Goal: Information Seeking & Learning: Learn about a topic

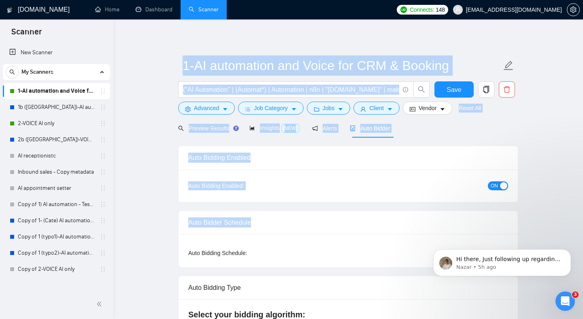
drag, startPoint x: 298, startPoint y: 33, endPoint x: 309, endPoint y: 227, distance: 194.4
click at [306, 211] on div "Auto Bidder Schedule" at bounding box center [348, 222] width 320 height 23
drag, startPoint x: 306, startPoint y: 211, endPoint x: 318, endPoint y: 39, distance: 171.8
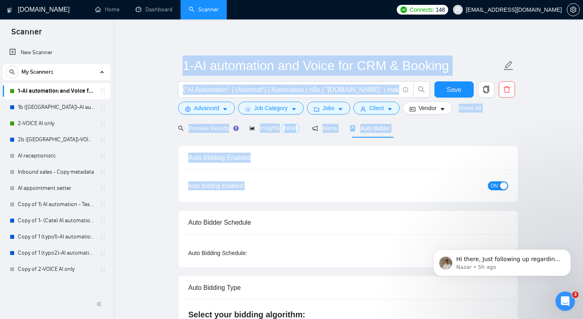
drag, startPoint x: 316, startPoint y: 32, endPoint x: 318, endPoint y: 218, distance: 186.0
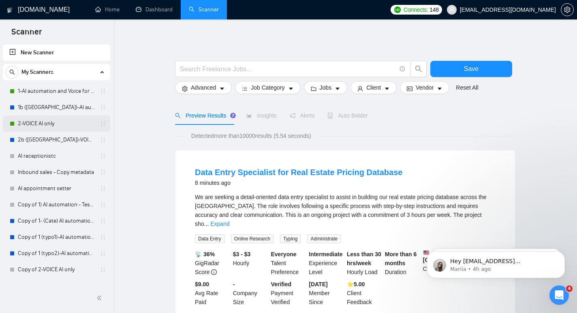
click at [42, 126] on link "2-VOICE AI only" at bounding box center [56, 123] width 77 height 16
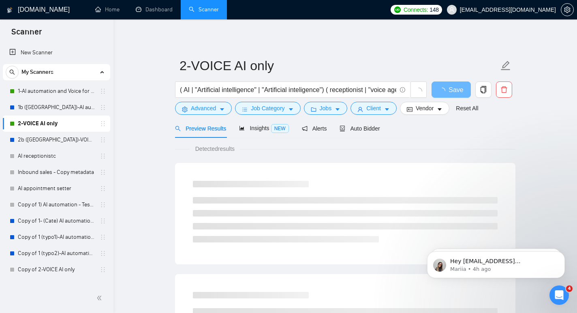
scroll to position [464, 0]
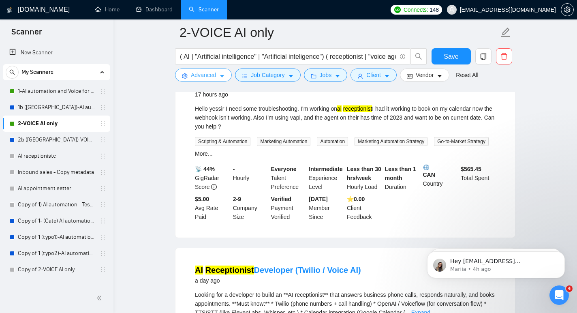
click at [227, 78] on button "Advanced" at bounding box center [203, 74] width 57 height 13
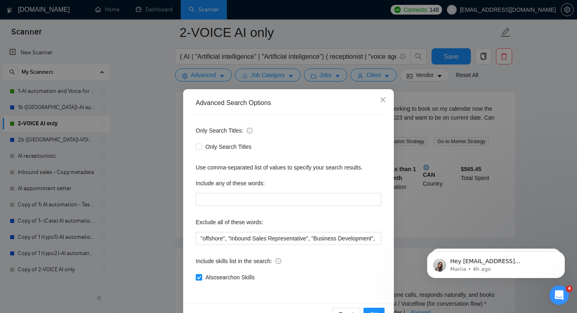
click at [256, 246] on div "Only Search Titles: Only Search Titles Use comma-separated list of values to sp…" at bounding box center [288, 208] width 205 height 189
click at [256, 236] on input ""offshore", "Inbound Sales Representative", "Business Development", "Social Med…" at bounding box center [289, 238] width 186 height 13
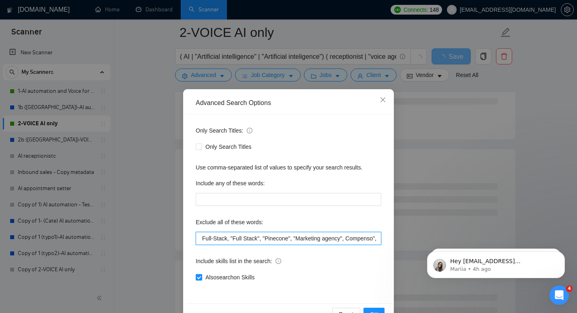
paste input "photorealistic"
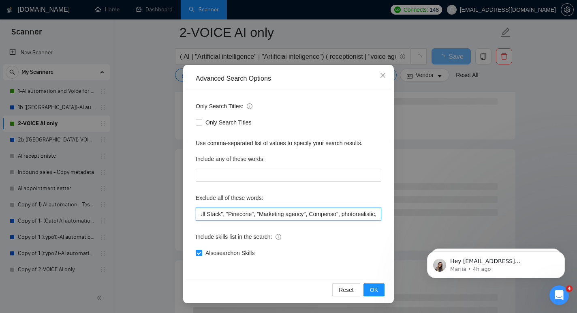
scroll to position [23, 0]
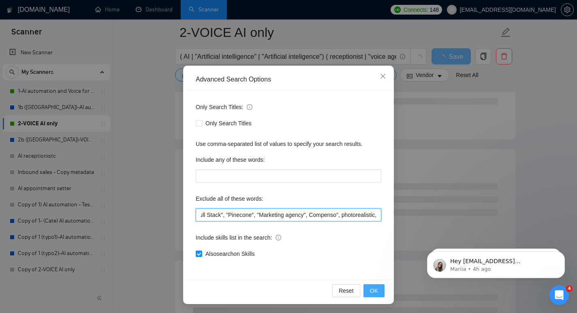
type input ""offshore", "Inbound Sales Representative", "Business Development", "Social Med…"
click at [377, 288] on span "OK" at bounding box center [374, 290] width 8 height 9
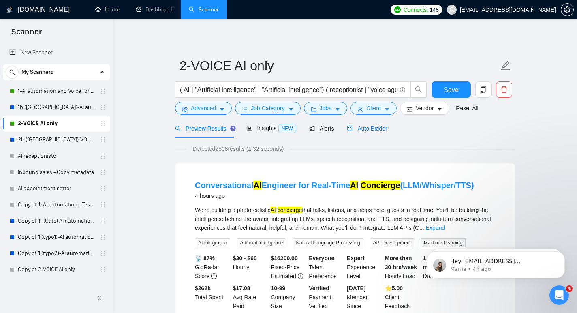
click at [361, 129] on span "Auto Bidder" at bounding box center [367, 128] width 40 height 6
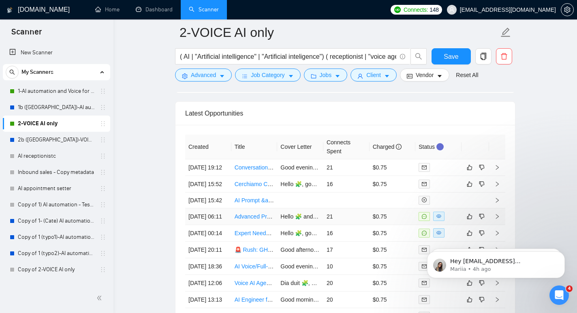
scroll to position [2139, 0]
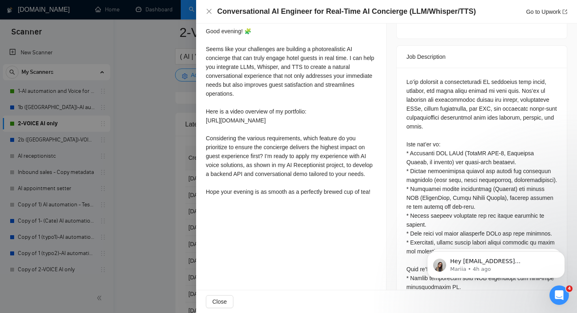
scroll to position [340, 0]
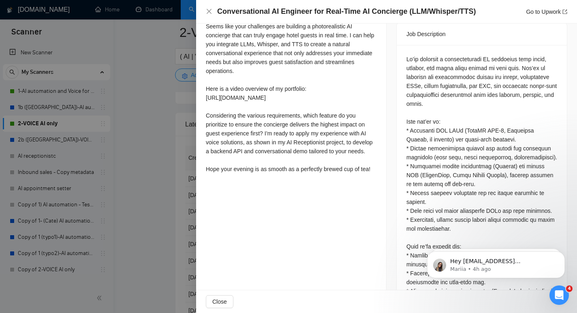
click at [419, 141] on div "Questions: Describe your recent experience with similar projects" at bounding box center [481, 260] width 151 height 410
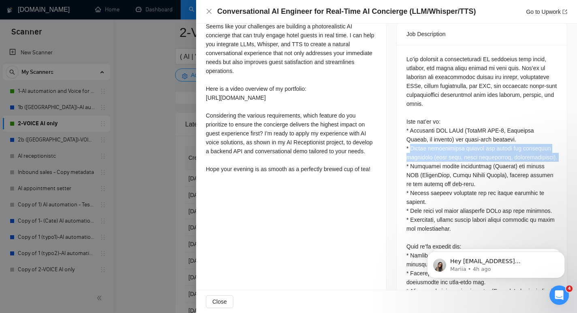
drag, startPoint x: 419, startPoint y: 141, endPoint x: 481, endPoint y: 159, distance: 65.1
click at [481, 159] on div "Questions: Describe your recent experience with similar projects" at bounding box center [481, 260] width 151 height 410
click at [469, 155] on div "Questions: Describe your recent experience with similar projects" at bounding box center [481, 260] width 151 height 410
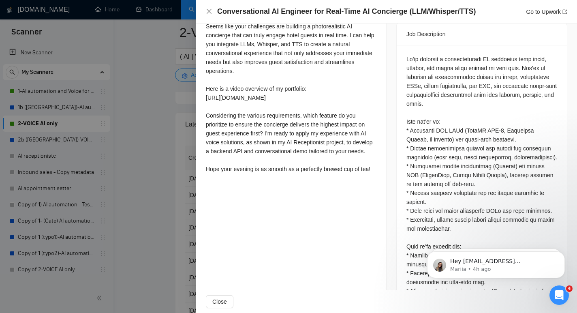
click at [468, 55] on div "Questions: Describe your recent experience with similar projects" at bounding box center [481, 260] width 151 height 410
drag, startPoint x: 468, startPoint y: 49, endPoint x: 504, endPoint y: 49, distance: 36.5
click at [504, 55] on div "Questions: Describe your recent experience with similar projects" at bounding box center [481, 260] width 151 height 410
copy div "photorealistic AI concierge"
click at [468, 55] on div "Questions: Describe your recent experience with similar projects" at bounding box center [481, 260] width 151 height 410
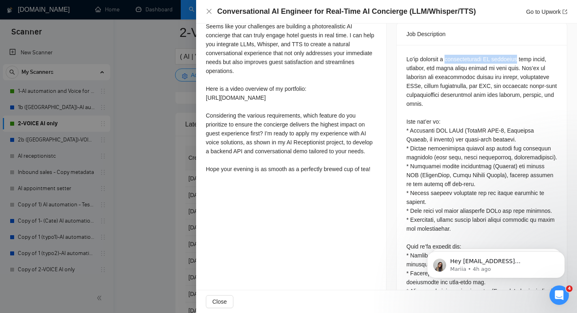
drag, startPoint x: 468, startPoint y: 50, endPoint x: 512, endPoint y: 52, distance: 43.8
click at [512, 55] on div "Questions: Describe your recent experience with similar projects" at bounding box center [481, 260] width 151 height 410
click at [466, 55] on div "Questions: Describe your recent experience with similar projects" at bounding box center [481, 260] width 151 height 410
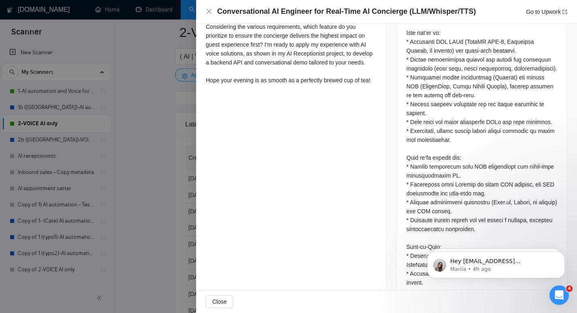
drag, startPoint x: 156, startPoint y: 72, endPoint x: 171, endPoint y: 92, distance: 24.4
click at [156, 72] on div at bounding box center [288, 156] width 577 height 313
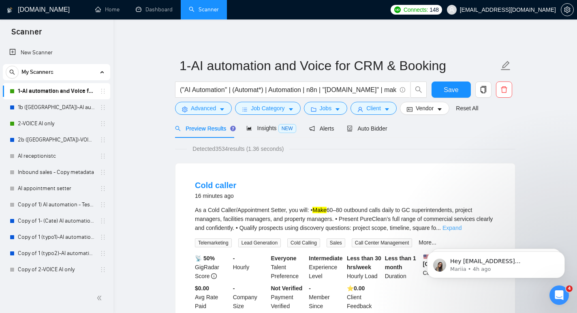
click at [461, 227] on link "Expand" at bounding box center [451, 227] width 19 height 6
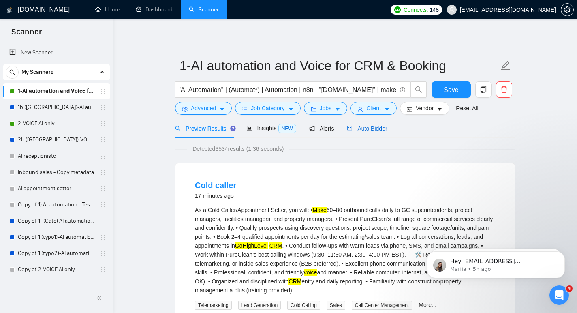
click at [380, 128] on span "Auto Bidder" at bounding box center [367, 128] width 40 height 6
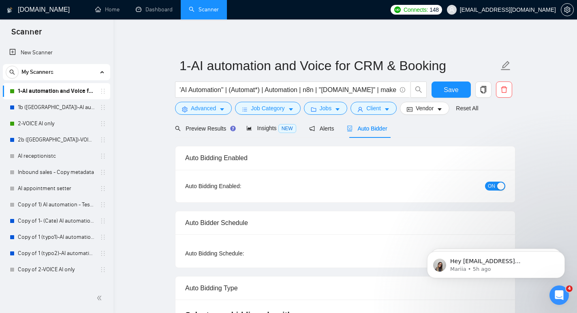
checkbox input "true"
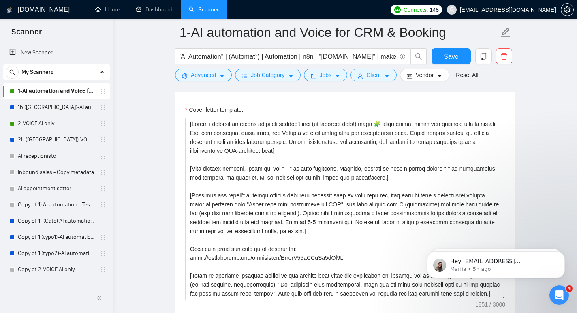
scroll to position [53, 0]
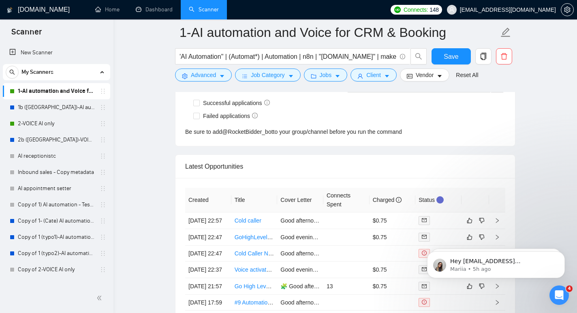
scroll to position [2160, 0]
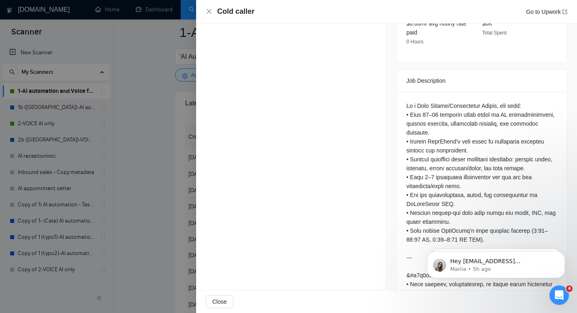
scroll to position [344, 0]
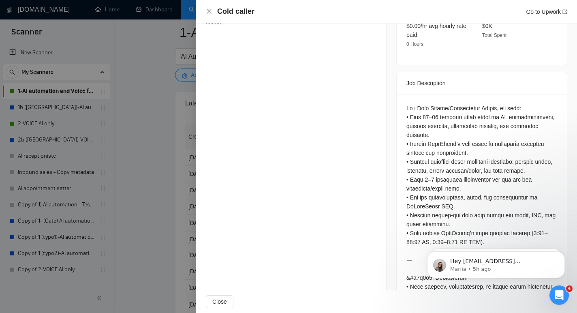
click at [170, 113] on div at bounding box center [288, 156] width 577 height 313
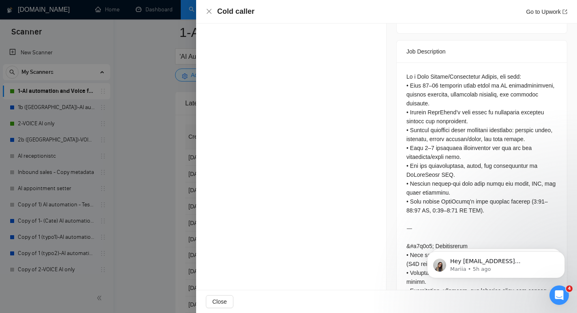
scroll to position [376, 0]
click at [426, 71] on div at bounding box center [481, 204] width 151 height 267
drag, startPoint x: 426, startPoint y: 66, endPoint x: 437, endPoint y: 66, distance: 10.9
click at [437, 71] on div at bounding box center [481, 204] width 151 height 267
copy div "Cold Caller"
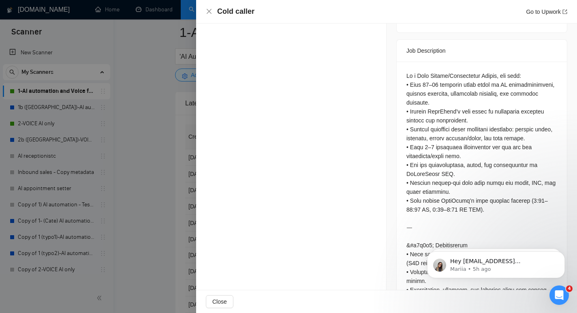
click at [171, 138] on div at bounding box center [288, 156] width 577 height 313
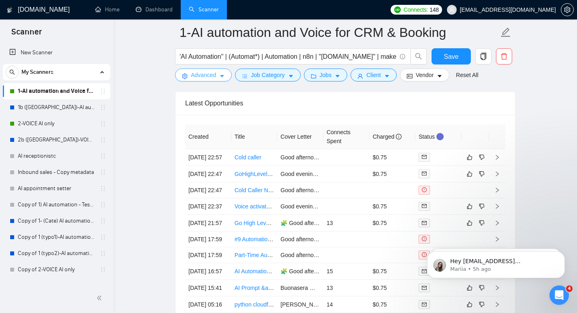
click at [220, 74] on icon "caret-down" at bounding box center [222, 76] width 6 height 6
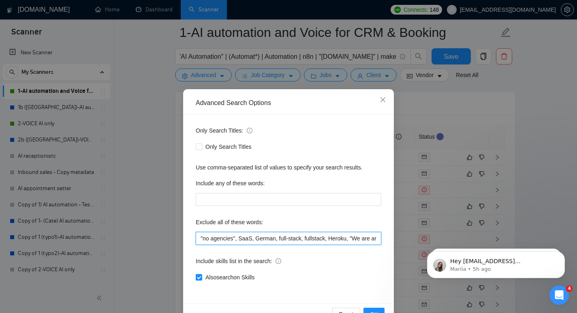
click at [261, 237] on input ""no agencies", SaaS, German, full-stack, fullstack, Heroku, "We are an agency",…" at bounding box center [289, 238] width 186 height 13
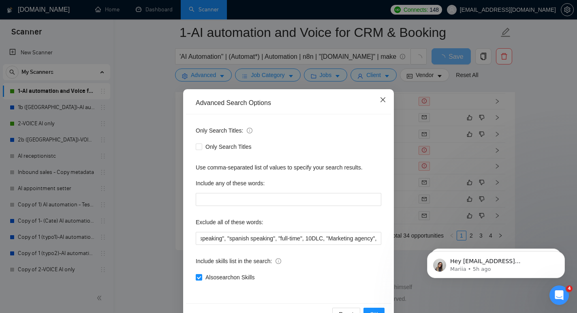
click at [384, 101] on icon "close" at bounding box center [382, 99] width 5 height 5
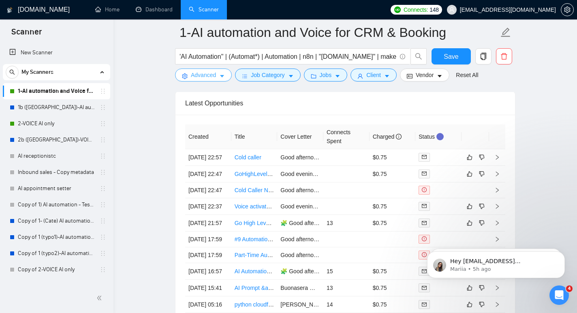
click at [223, 76] on icon "caret-down" at bounding box center [222, 76] width 4 height 2
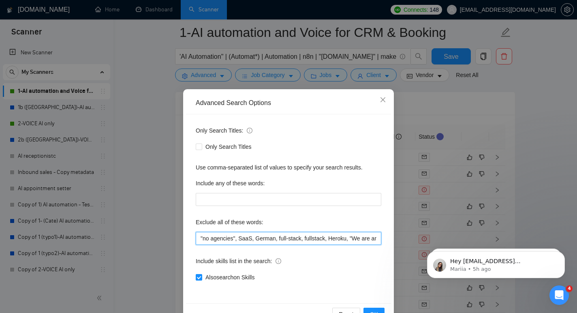
click at [270, 235] on input ""no agencies", SaaS, German, full-stack, fullstack, Heroku, "We are an agency",…" at bounding box center [289, 238] width 186 height 13
paste input "Cold Caller"
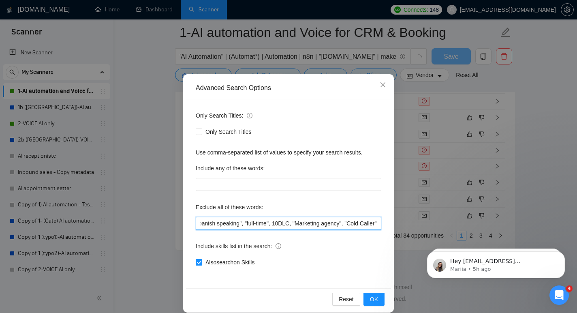
scroll to position [24, 0]
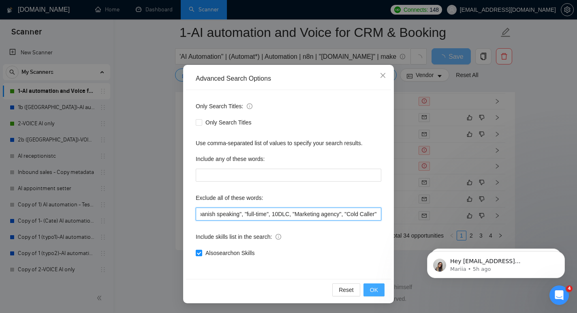
type input ""no agencies", SaaS, German, full-stack, fullstack, Heroku, "We are an agency",…"
click at [373, 291] on span "OK" at bounding box center [374, 289] width 8 height 9
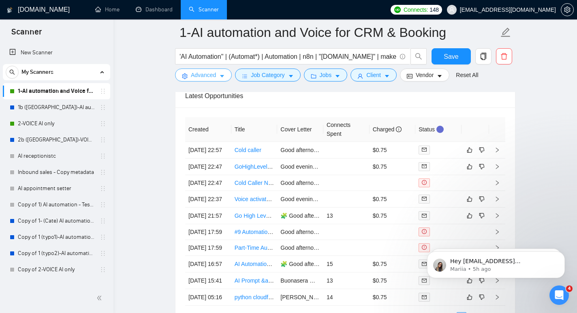
scroll to position [2169, 0]
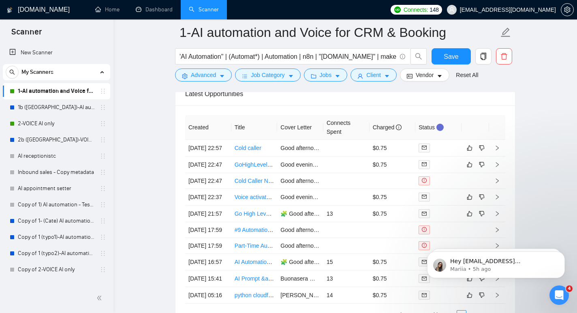
drag, startPoint x: 528, startPoint y: 161, endPoint x: 528, endPoint y: 166, distance: 4.5
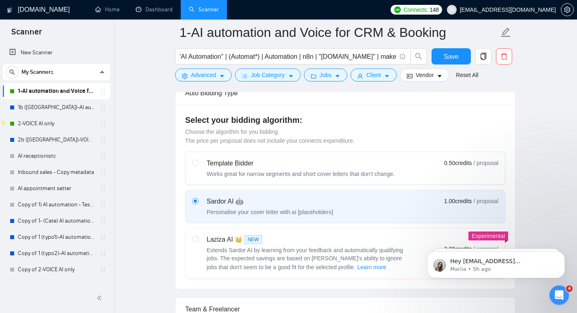
scroll to position [261, 0]
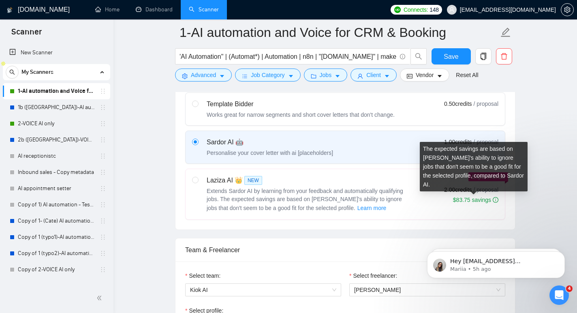
click at [495, 202] on icon "info-circle" at bounding box center [496, 200] width 6 height 6
click at [198, 182] on input "radio" at bounding box center [195, 180] width 6 height 6
radio input "true"
radio input "false"
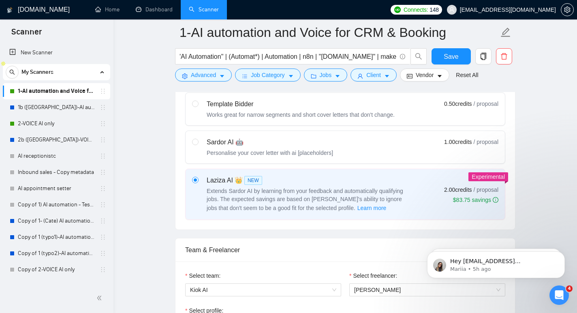
click at [364, 211] on span "Learn more" at bounding box center [371, 207] width 29 height 9
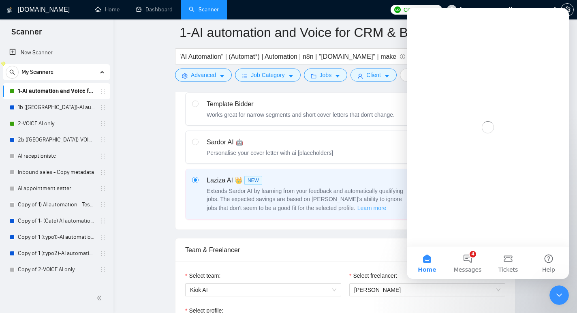
scroll to position [0, 0]
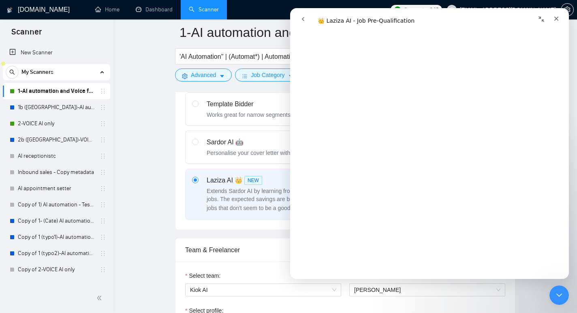
scroll to position [1008, 0]
click at [555, 23] on div "Close" at bounding box center [556, 18] width 15 height 15
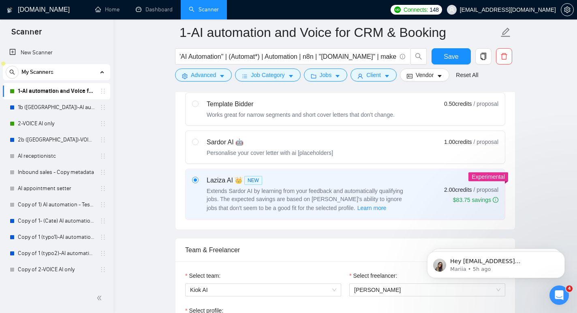
scroll to position [0, 0]
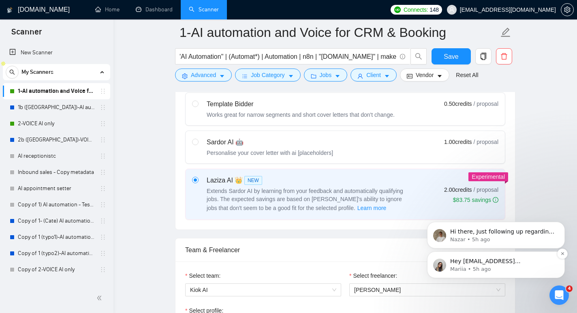
click at [479, 264] on span "Hey jmichelvan@gmail.com, Looks like your Upwork agency Kiok AI ran out of conn…" at bounding box center [502, 317] width 104 height 119
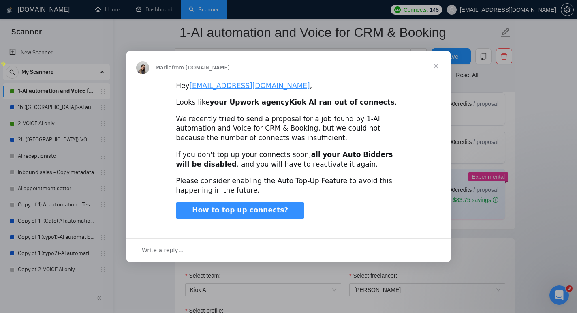
click at [214, 126] on div "We recently tried to send a proposal for a job found by 1-AI automation and Voi…" at bounding box center [288, 128] width 225 height 29
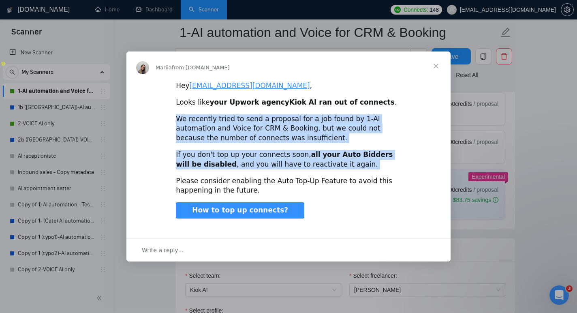
drag, startPoint x: 214, startPoint y: 126, endPoint x: 251, endPoint y: 162, distance: 52.7
click at [250, 162] on div "Hey jmichelvan@gmail.com , Looks like your Upwork agency Kiok AI ran out of con…" at bounding box center [288, 156] width 324 height 151
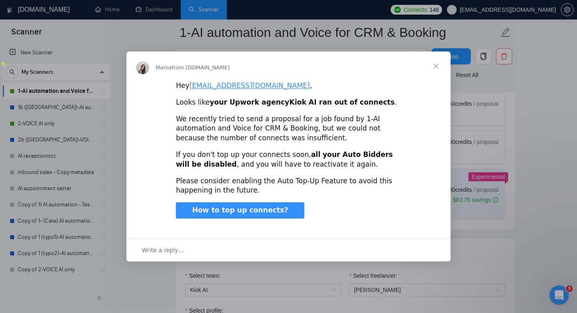
click at [258, 159] on div "If you don't top up your connects soon, all your Auto Bidders will be disabled …" at bounding box center [288, 159] width 225 height 19
click at [440, 63] on span "Close" at bounding box center [435, 65] width 29 height 29
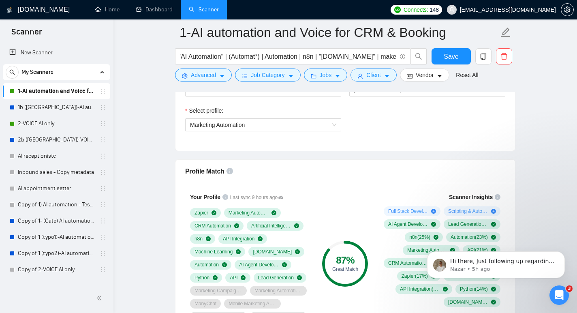
scroll to position [459, 0]
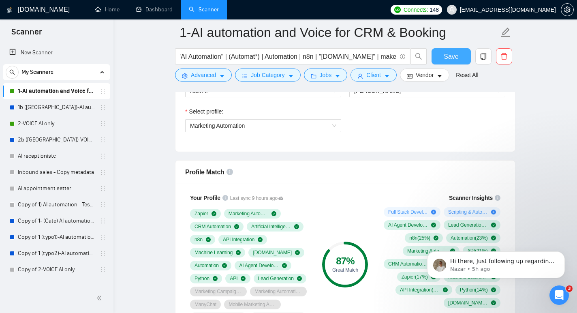
click at [454, 58] on span "Save" at bounding box center [451, 56] width 15 height 10
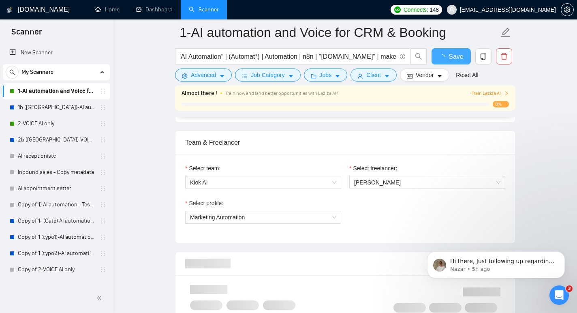
checkbox input "true"
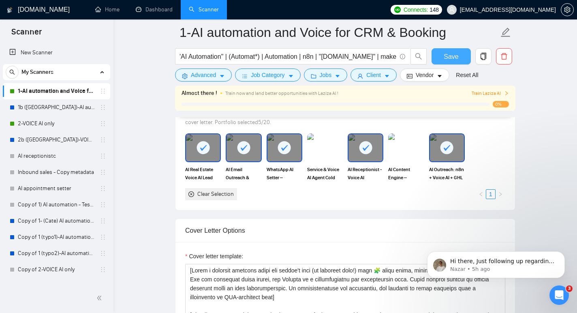
scroll to position [899, 0]
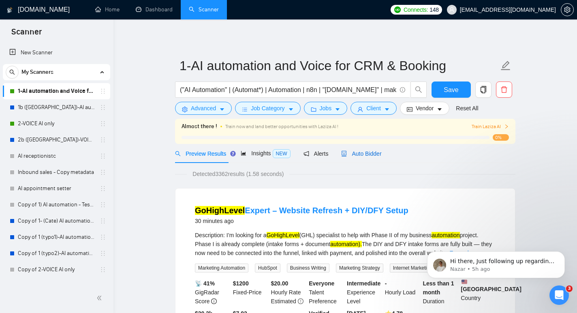
click at [372, 154] on span "Auto Bidder" at bounding box center [361, 153] width 40 height 6
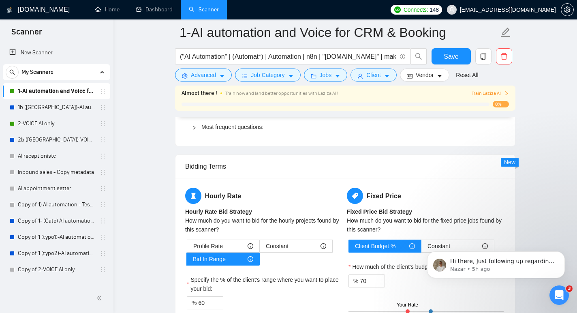
checkbox input "true"
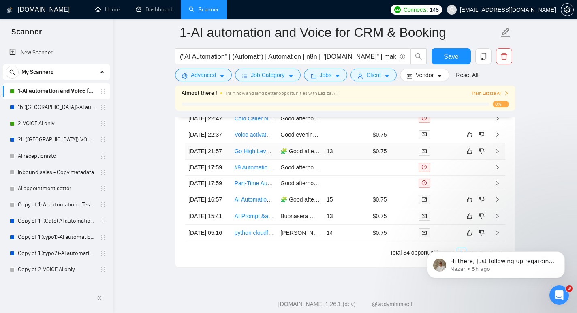
scroll to position [2151, 0]
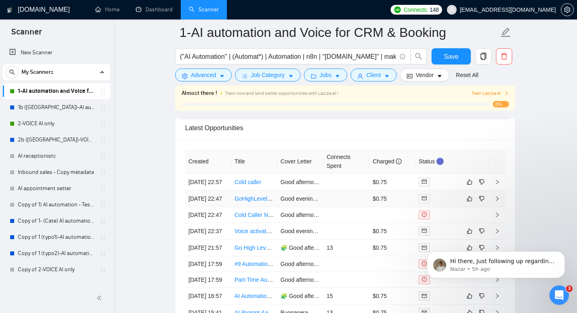
click at [293, 207] on td "Good evening🧩, Seems like your challenges are around creating a seamless and au…" at bounding box center [300, 198] width 46 height 17
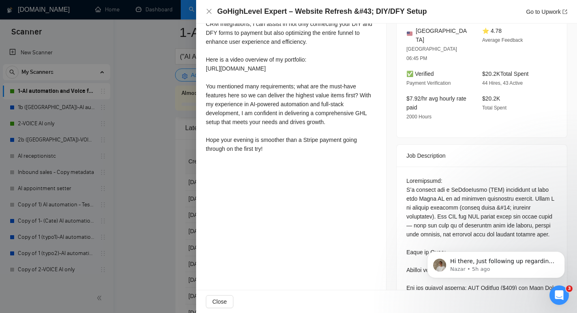
scroll to position [271, 0]
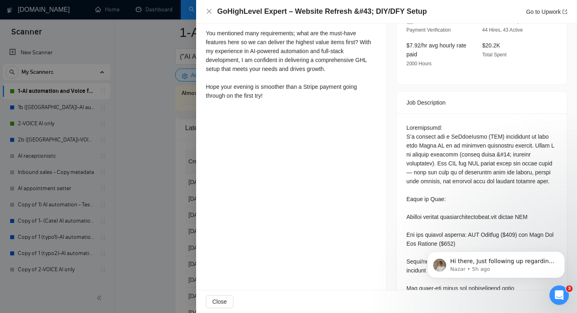
drag, startPoint x: 446, startPoint y: 156, endPoint x: 470, endPoint y: 154, distance: 24.0
drag, startPoint x: 414, startPoint y: 173, endPoint x: 459, endPoint y: 196, distance: 50.9
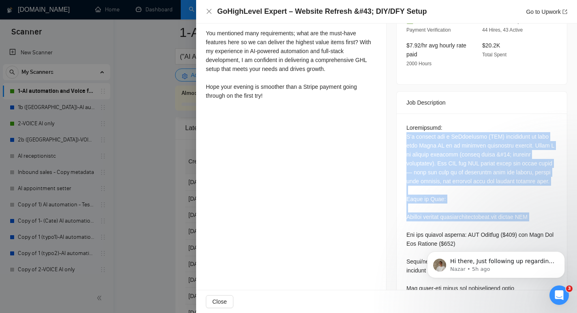
drag, startPoint x: 447, startPoint y: 204, endPoint x: 442, endPoint y: 160, distance: 44.5
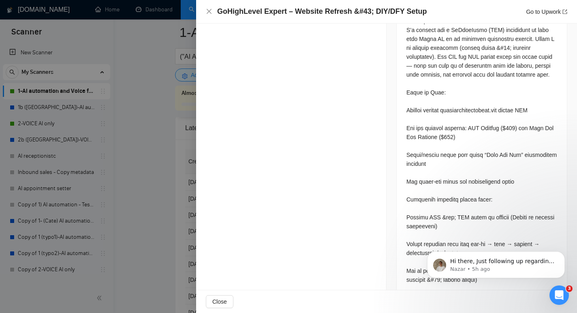
scroll to position [380, 0]
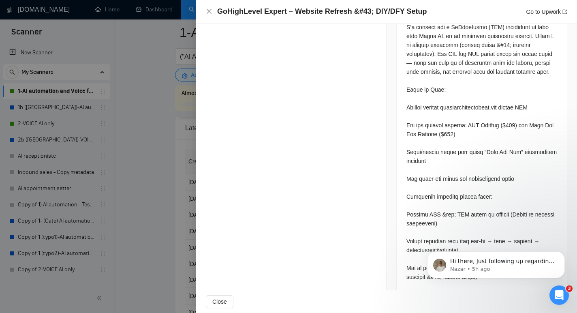
click at [412, 144] on div at bounding box center [481, 272] width 151 height 517
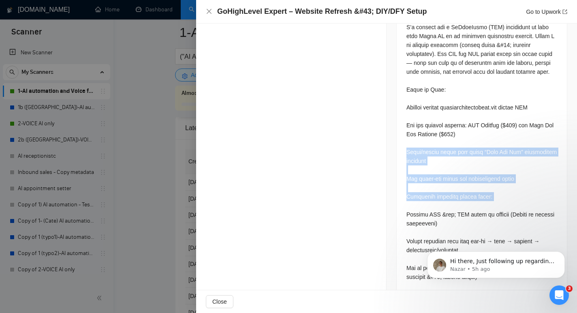
drag, startPoint x: 412, startPoint y: 144, endPoint x: 433, endPoint y: 187, distance: 47.3
click at [433, 187] on div at bounding box center [481, 272] width 151 height 517
click at [436, 201] on div at bounding box center [481, 272] width 151 height 517
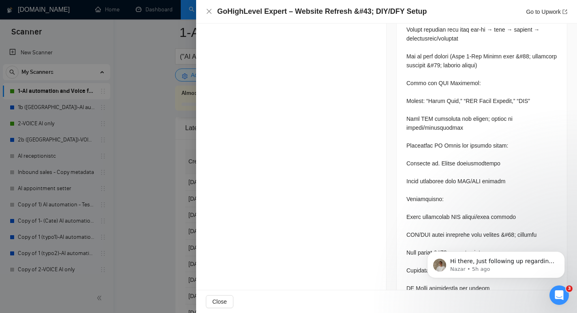
scroll to position [635, 0]
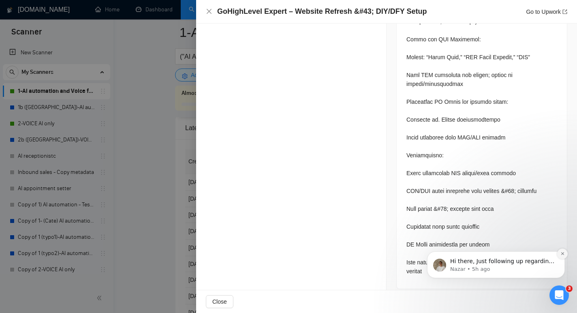
click at [563, 252] on icon "Dismiss notification" at bounding box center [562, 253] width 4 height 4
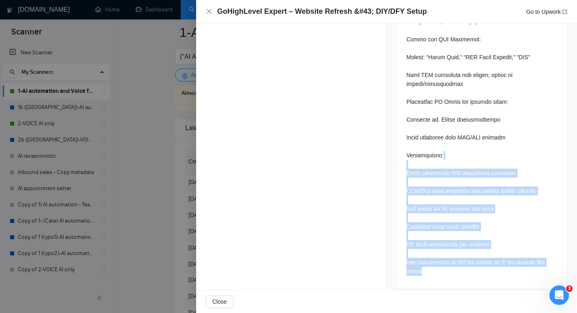
drag, startPoint x: 480, startPoint y: 145, endPoint x: 493, endPoint y: 263, distance: 119.1
click at [493, 263] on div at bounding box center [481, 17] width 151 height 517
click at [494, 263] on div at bounding box center [481, 17] width 151 height 517
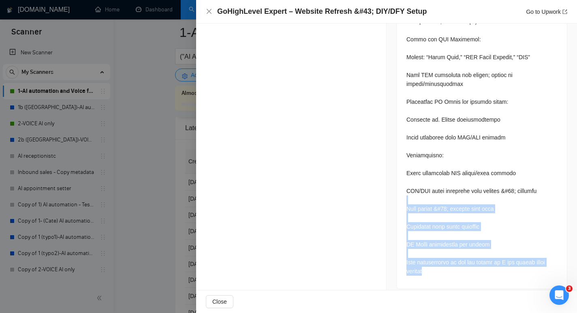
drag, startPoint x: 494, startPoint y: 263, endPoint x: 487, endPoint y: 175, distance: 88.2
click at [487, 177] on div at bounding box center [481, 17] width 151 height 517
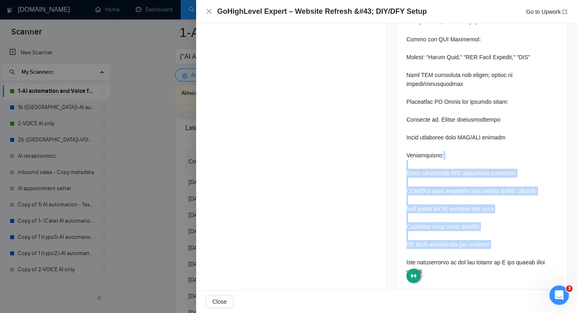
drag, startPoint x: 489, startPoint y: 150, endPoint x: 493, endPoint y: 261, distance: 110.7
click at [493, 260] on div at bounding box center [481, 17] width 151 height 517
drag, startPoint x: 475, startPoint y: 149, endPoint x: 475, endPoint y: 252, distance: 102.5
click at [475, 252] on div at bounding box center [481, 17] width 151 height 517
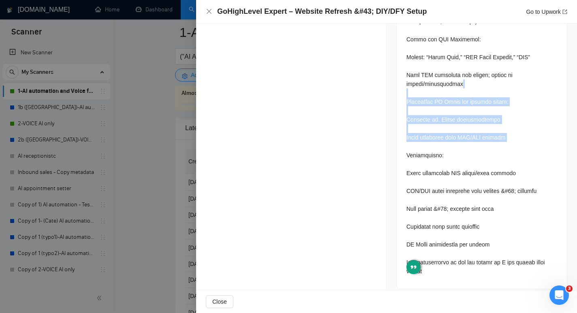
drag, startPoint x: 479, startPoint y: 135, endPoint x: 479, endPoint y: 51, distance: 83.5
click at [479, 55] on div at bounding box center [481, 17] width 151 height 517
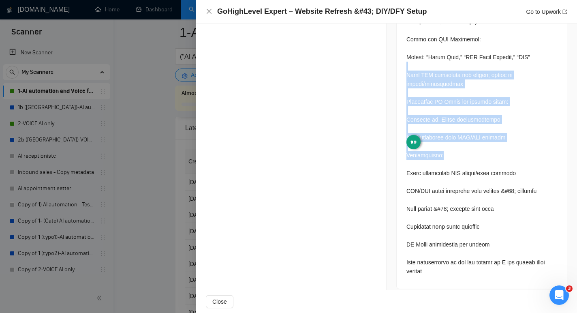
drag, startPoint x: 478, startPoint y: 55, endPoint x: 493, endPoint y: 150, distance: 96.3
click at [492, 150] on div at bounding box center [481, 17] width 151 height 517
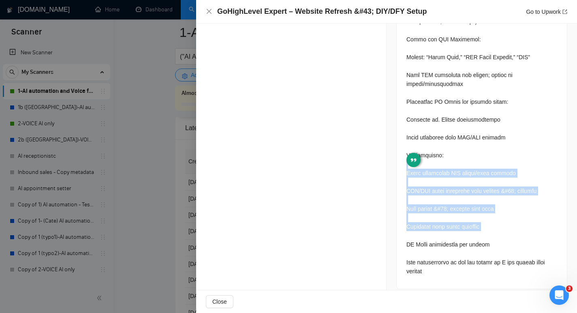
drag, startPoint x: 490, startPoint y: 153, endPoint x: 498, endPoint y: 242, distance: 89.4
click at [498, 243] on div at bounding box center [481, 17] width 151 height 517
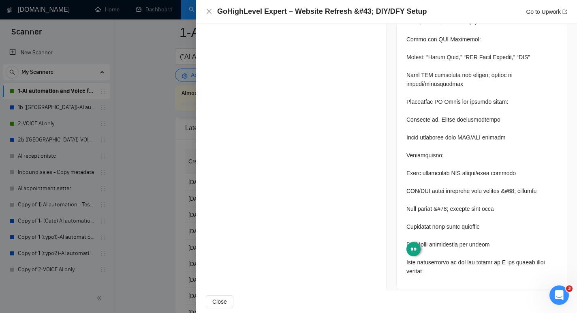
click at [497, 202] on div at bounding box center [481, 17] width 151 height 517
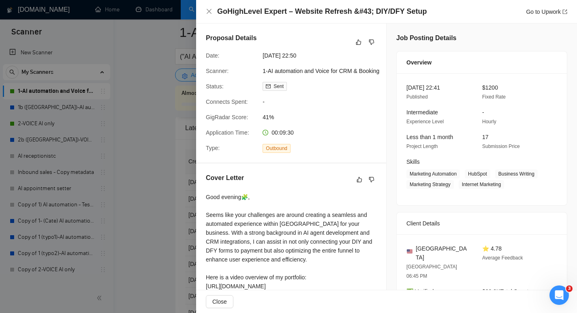
scroll to position [2, 0]
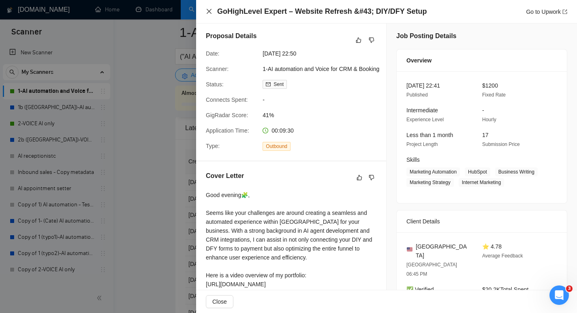
drag, startPoint x: 203, startPoint y: 11, endPoint x: 208, endPoint y: 11, distance: 5.7
click at [209, 11] on div "GoHighLevel Expert – Website Refresh &#43; DIY/DFY Setup Go to Upwork" at bounding box center [386, 11] width 381 height 23
click at [208, 11] on icon "close" at bounding box center [209, 11] width 6 height 6
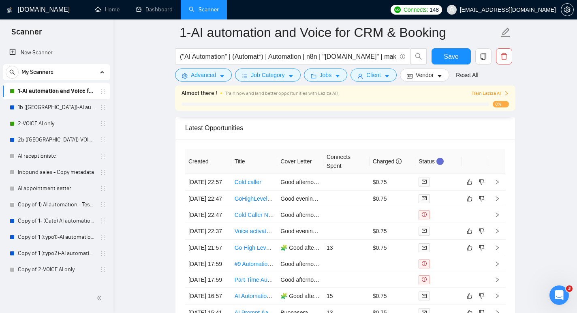
click at [502, 93] on span "Train Laziza AI" at bounding box center [490, 94] width 37 height 8
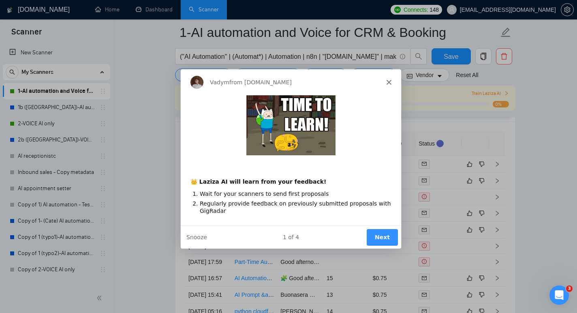
scroll to position [2170, 0]
click at [387, 237] on button "Next" at bounding box center [381, 236] width 31 height 17
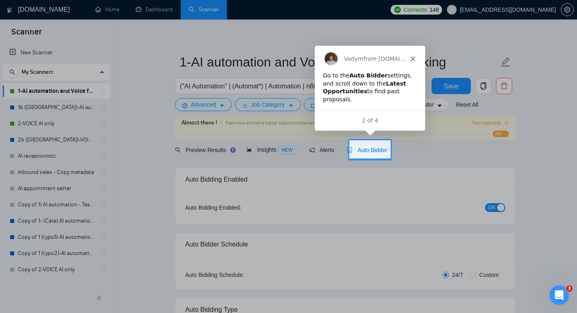
scroll to position [3, 0]
click at [413, 150] on div at bounding box center [484, 150] width 186 height 19
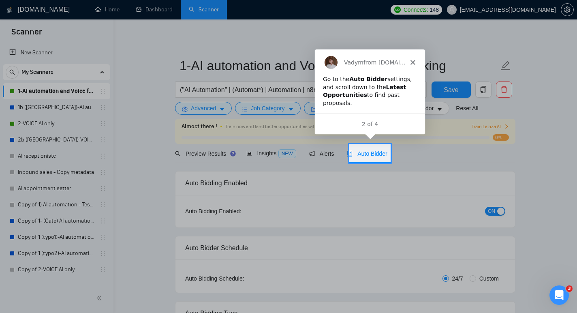
click at [379, 153] on span "Auto Bidder" at bounding box center [367, 153] width 40 height 6
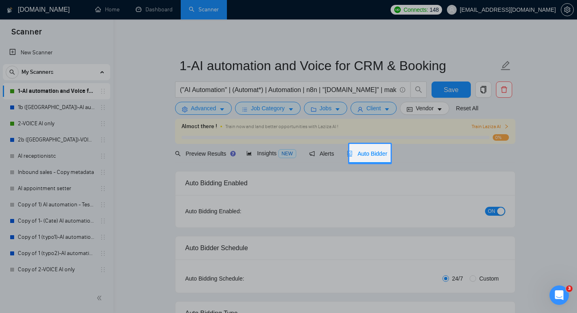
click at [419, 156] on div at bounding box center [484, 153] width 186 height 19
click at [329, 158] on div at bounding box center [174, 153] width 349 height 19
click at [369, 156] on span "from GigRadar.io" at bounding box center [369, 156] width 62 height 6
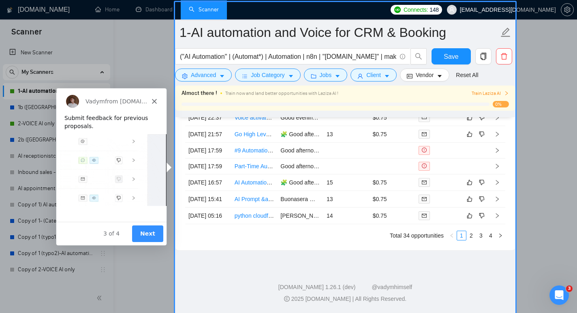
scroll to position [2270, 0]
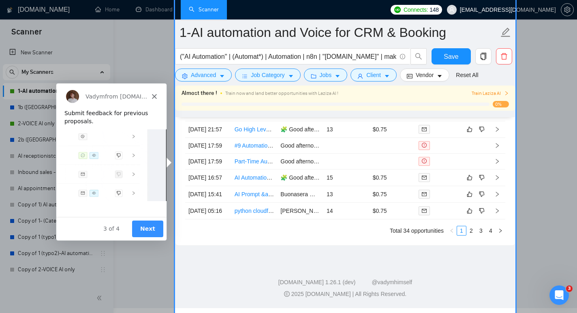
click at [148, 228] on button "Next" at bounding box center [147, 228] width 31 height 17
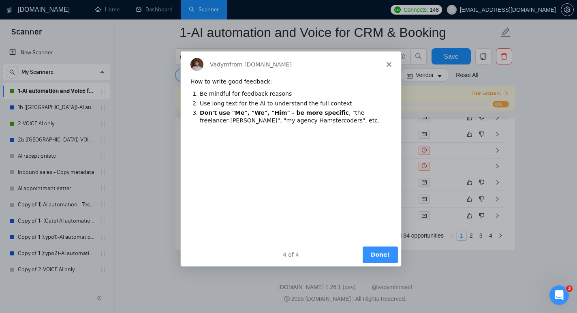
scroll to position [0, 0]
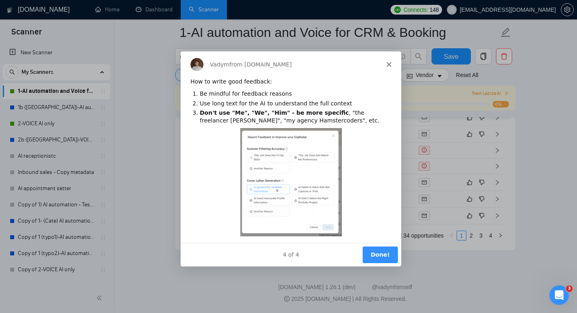
click at [380, 256] on button "Done!" at bounding box center [379, 254] width 35 height 17
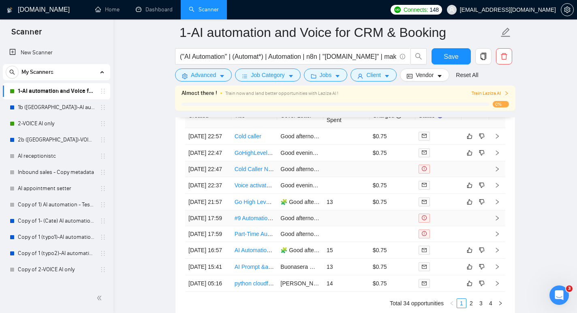
scroll to position [2198, 0]
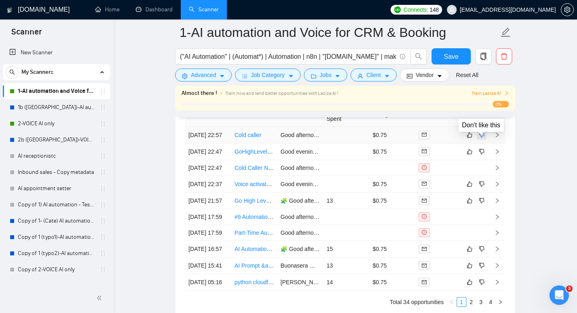
click at [483, 138] on icon "dislike" at bounding box center [482, 135] width 6 height 6
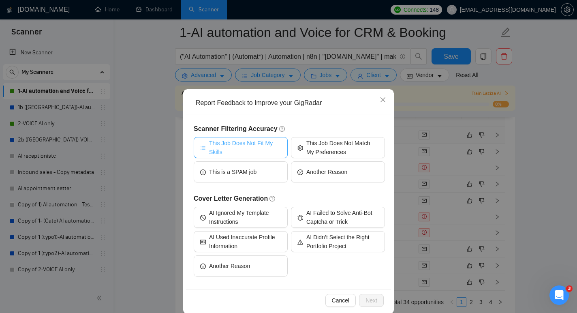
click at [243, 153] on span "This Job Does Not Fit My Skills" at bounding box center [245, 148] width 72 height 18
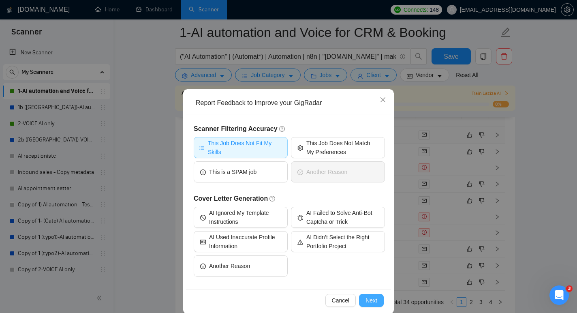
click at [376, 301] on span "Next" at bounding box center [371, 300] width 12 height 9
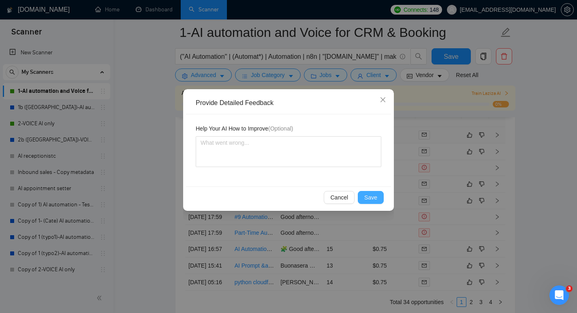
click at [373, 199] on span "Save" at bounding box center [370, 197] width 13 height 9
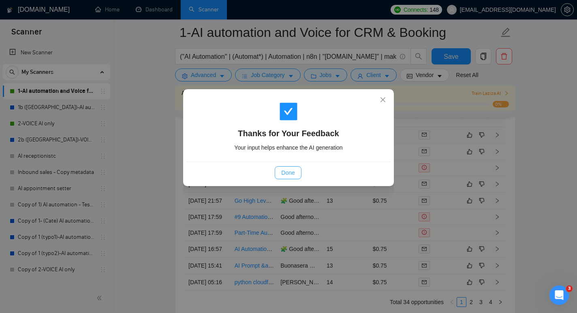
click at [293, 173] on span "Done" at bounding box center [287, 172] width 13 height 9
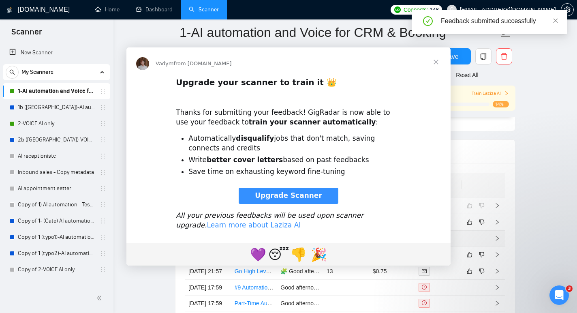
scroll to position [0, 0]
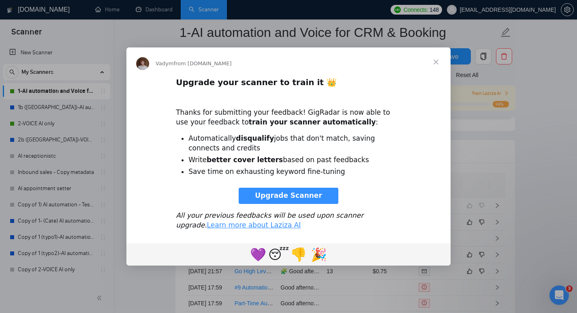
click at [278, 196] on span "Upgrade Scanner" at bounding box center [288, 195] width 67 height 8
click at [434, 64] on span "Close" at bounding box center [435, 61] width 29 height 29
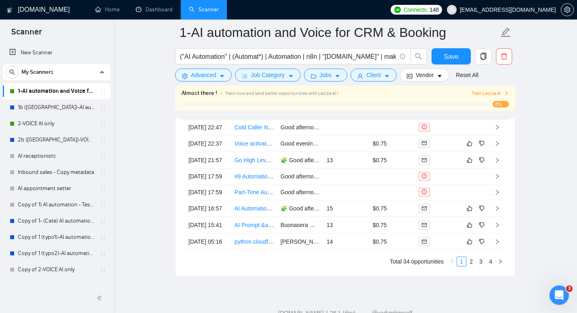
scroll to position [2241, 0]
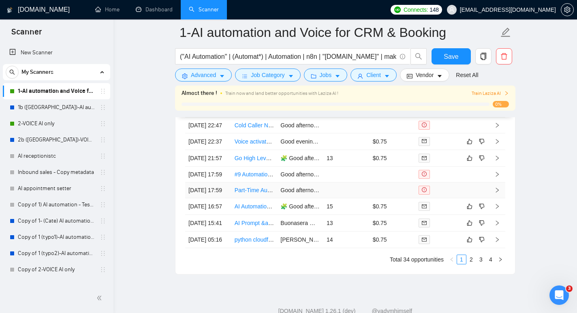
click at [333, 198] on td at bounding box center [346, 190] width 46 height 16
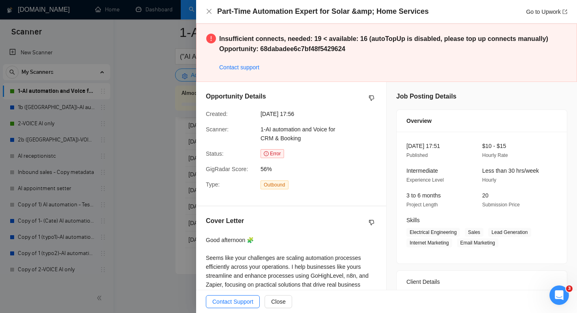
click at [168, 210] on div at bounding box center [288, 156] width 577 height 313
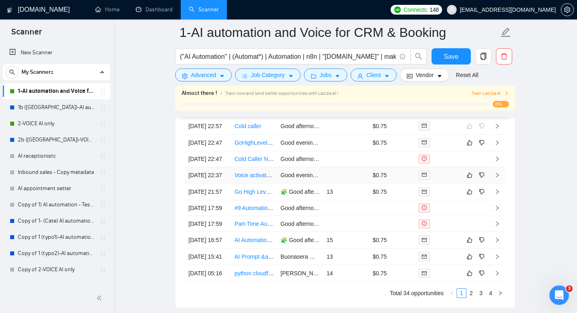
scroll to position [2206, 0]
click at [360, 152] on td at bounding box center [346, 143] width 46 height 17
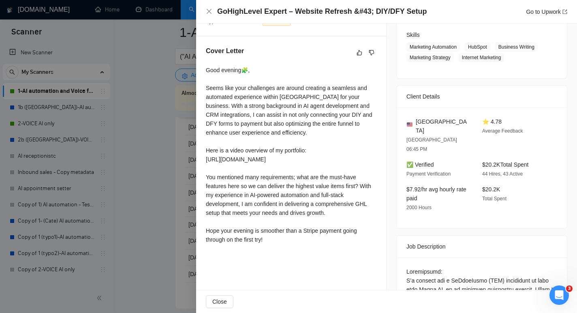
scroll to position [192, 0]
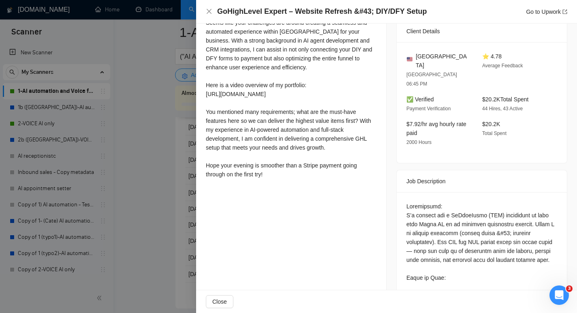
click at [173, 158] on div at bounding box center [288, 156] width 577 height 313
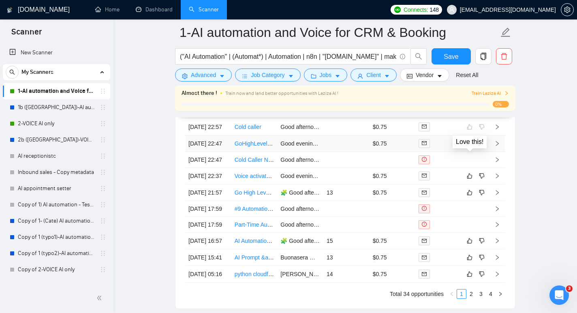
click at [469, 147] on icon "like" at bounding box center [470, 143] width 6 height 6
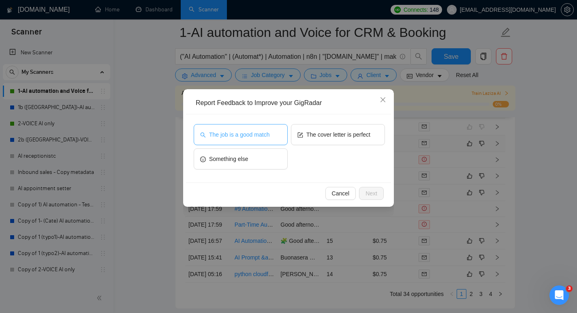
click at [260, 136] on span "The job is a good match" at bounding box center [239, 134] width 60 height 9
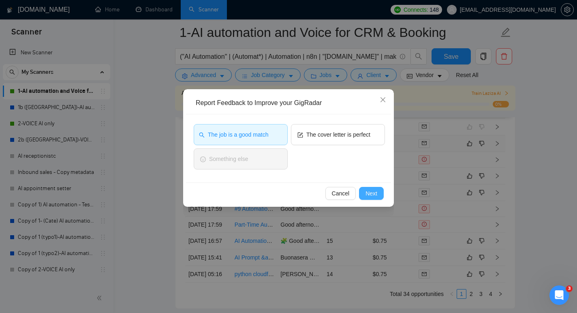
click at [377, 188] on button "Next" at bounding box center [371, 193] width 25 height 13
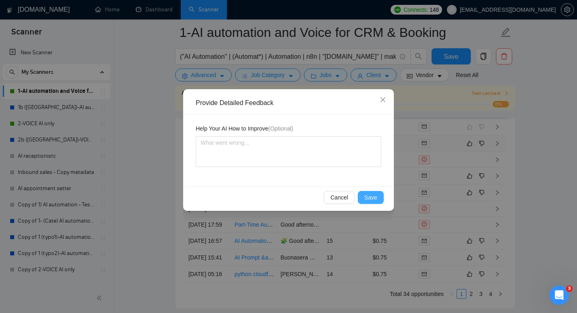
click at [373, 201] on span "Save" at bounding box center [370, 197] width 13 height 9
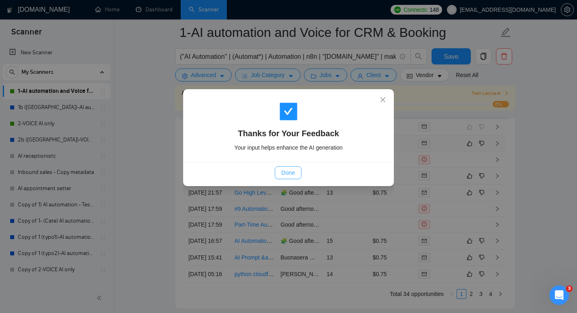
click at [285, 175] on span "Done" at bounding box center [287, 172] width 13 height 9
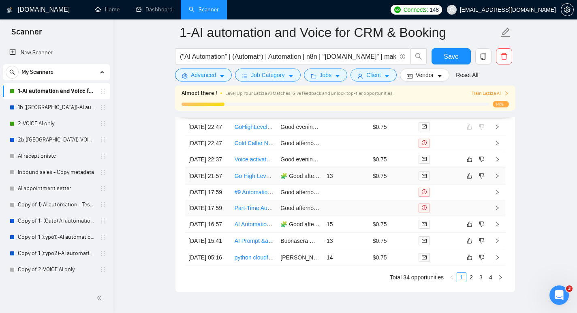
scroll to position [2295, 0]
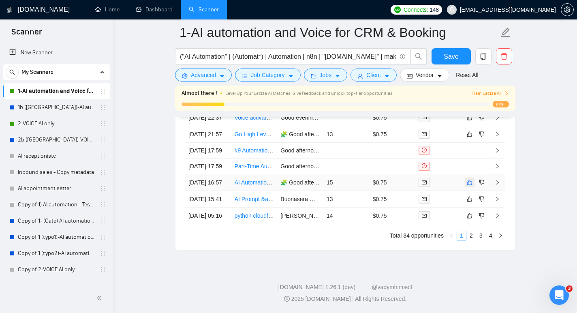
click at [469, 186] on icon "like" at bounding box center [470, 182] width 6 height 6
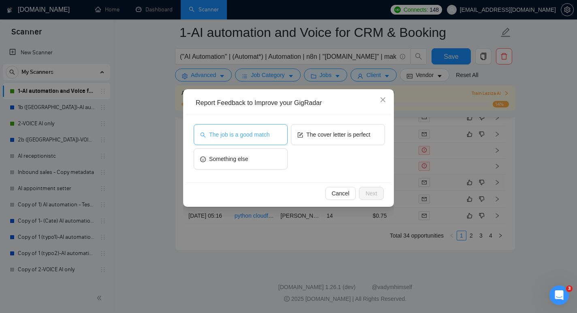
click at [239, 135] on span "The job is a good match" at bounding box center [239, 134] width 60 height 9
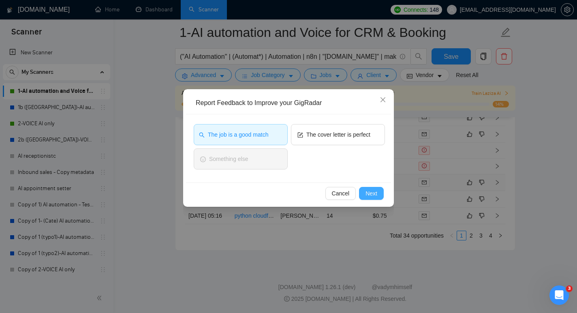
click at [366, 192] on span "Next" at bounding box center [371, 193] width 12 height 9
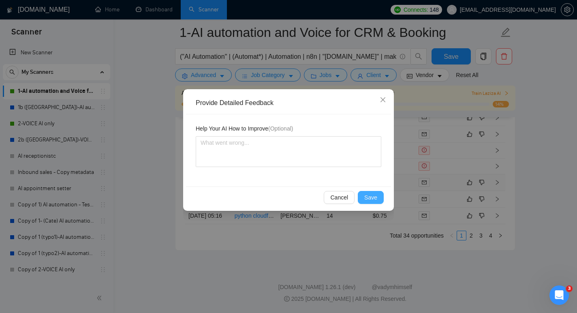
click at [370, 199] on span "Save" at bounding box center [370, 197] width 13 height 9
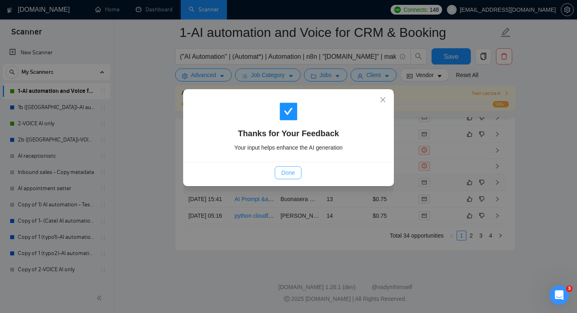
click at [285, 178] on button "Done" at bounding box center [288, 172] width 26 height 13
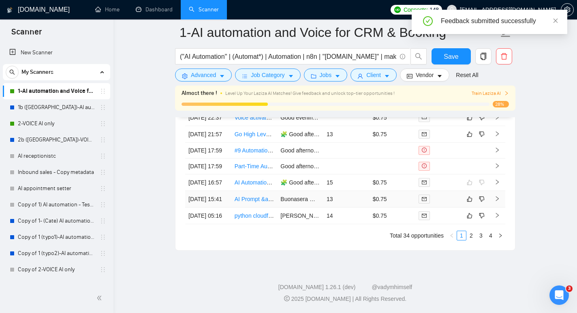
scroll to position [2294, 0]
click at [358, 191] on td "13" at bounding box center [346, 199] width 46 height 17
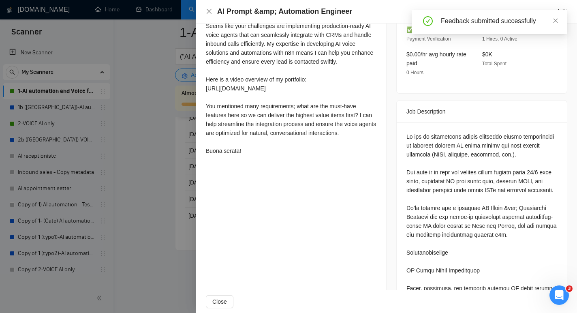
scroll to position [253, 0]
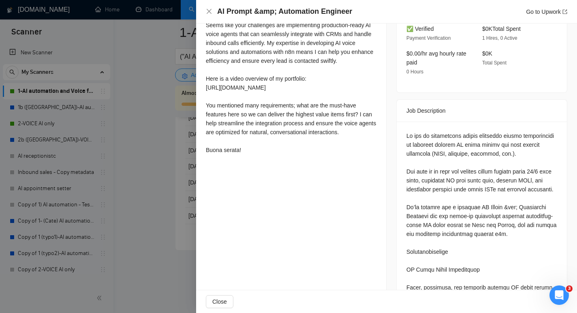
click at [154, 145] on div at bounding box center [288, 156] width 577 height 313
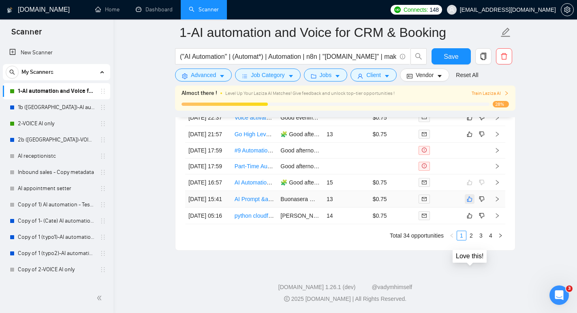
click at [470, 202] on icon "like" at bounding box center [470, 199] width 6 height 6
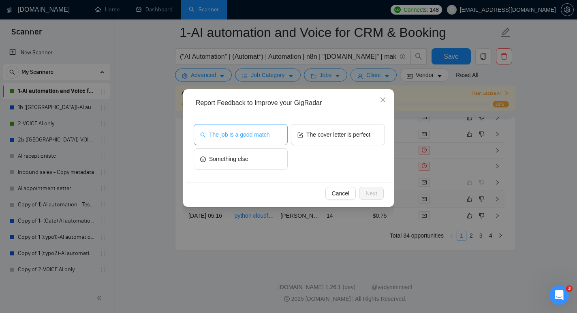
click at [276, 136] on button "The job is a good match" at bounding box center [241, 134] width 94 height 21
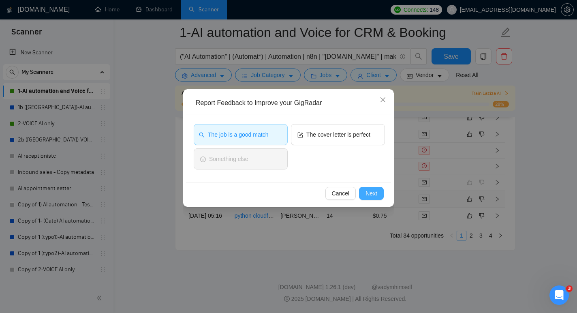
click at [372, 194] on span "Next" at bounding box center [371, 193] width 12 height 9
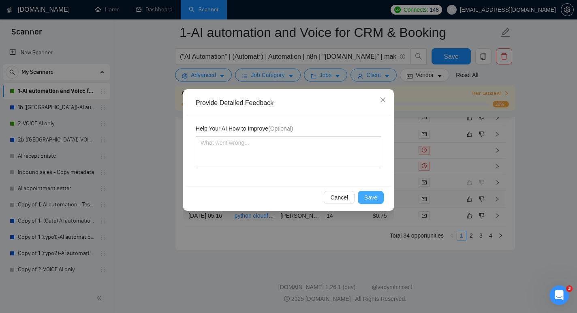
click at [376, 193] on span "Save" at bounding box center [370, 197] width 13 height 9
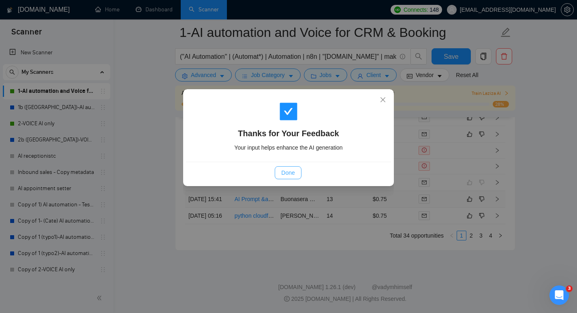
click at [290, 173] on span "Done" at bounding box center [287, 172] width 13 height 9
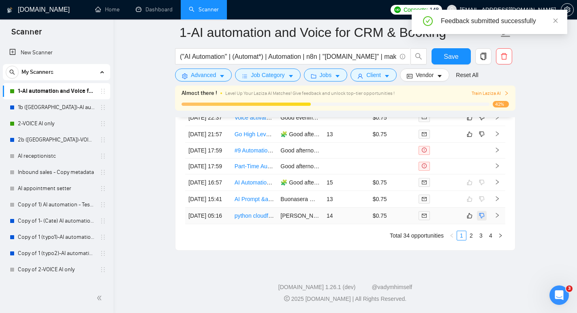
click at [481, 268] on footer "[DOMAIN_NAME] 1.26.1 (dev) @vadymhimself 2025 [DOMAIN_NAME] | All Rights Reserv…" at bounding box center [344, 287] width 463 height 49
click at [481, 220] on button "button" at bounding box center [482, 216] width 10 height 10
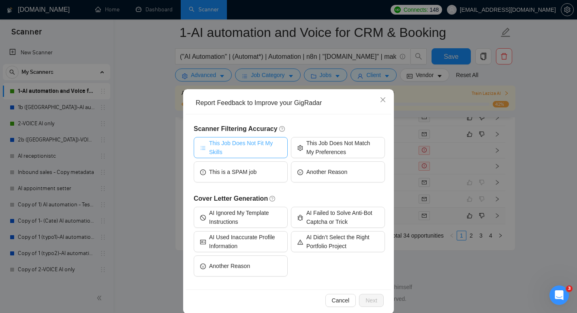
click at [255, 146] on span "This Job Does Not Fit My Skills" at bounding box center [245, 148] width 72 height 18
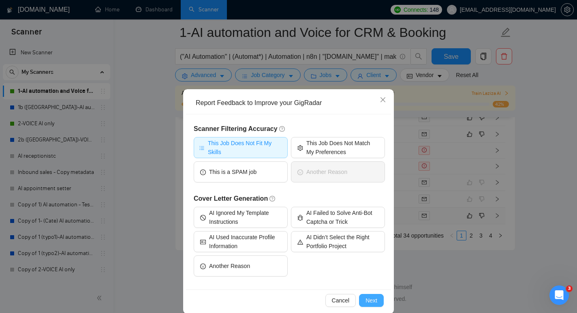
click at [376, 301] on span "Next" at bounding box center [371, 300] width 12 height 9
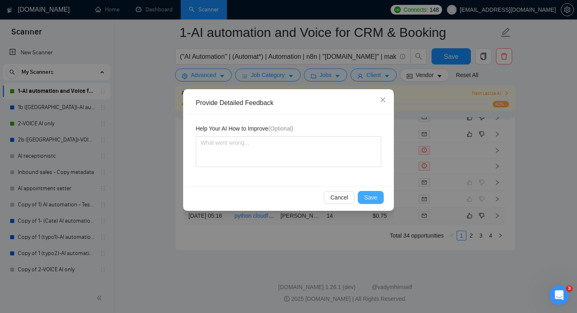
click at [367, 195] on span "Save" at bounding box center [370, 197] width 13 height 9
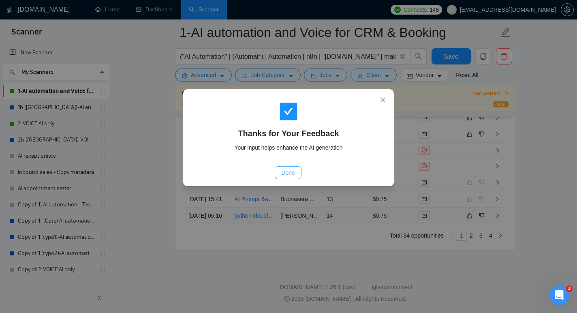
click at [293, 174] on span "Done" at bounding box center [287, 172] width 13 height 9
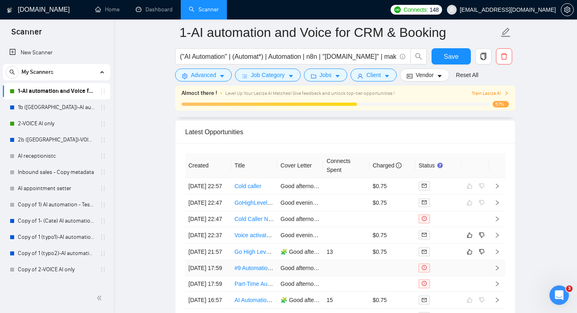
scroll to position [2148, 0]
click at [457, 56] on span "Save" at bounding box center [451, 56] width 15 height 10
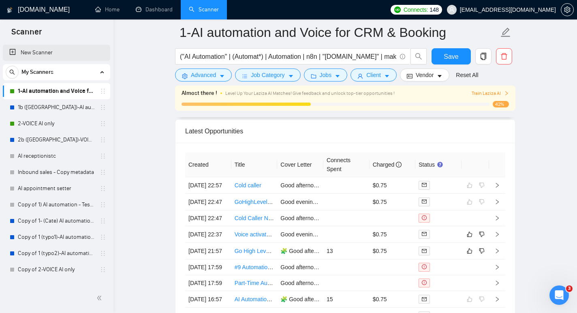
click at [42, 53] on link "New Scanner" at bounding box center [56, 53] width 94 height 16
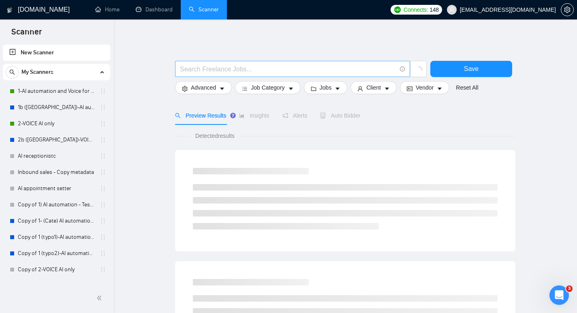
click at [210, 69] on input "text" at bounding box center [288, 69] width 216 height 10
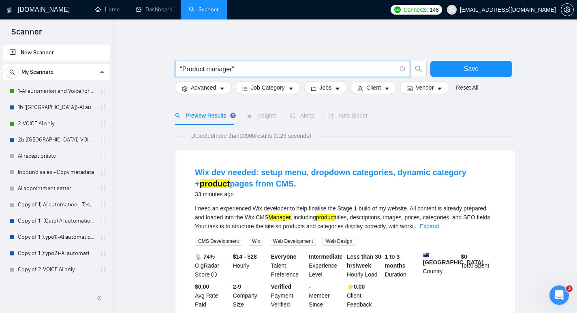
type input ""Product manager""
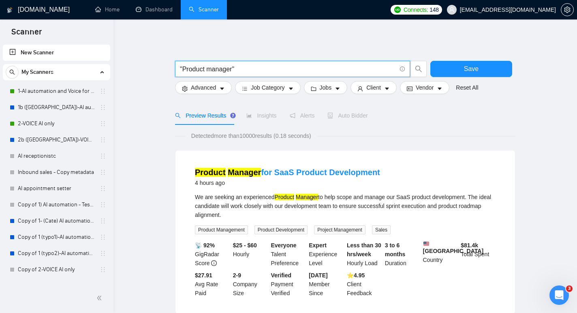
click at [268, 120] on div "Insights" at bounding box center [261, 115] width 30 height 19
click at [263, 115] on span "Insights" at bounding box center [261, 115] width 30 height 6
click at [246, 68] on input ""Product manager"" at bounding box center [288, 69] width 216 height 10
click at [223, 88] on icon "caret-down" at bounding box center [222, 89] width 4 height 2
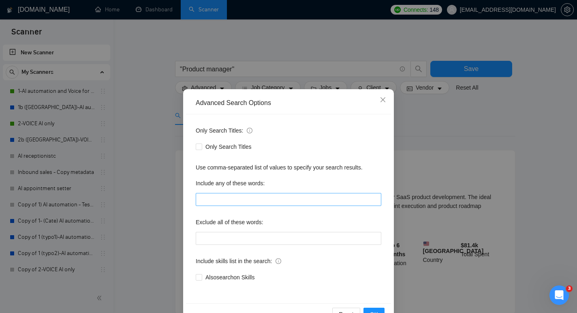
scroll to position [24, 0]
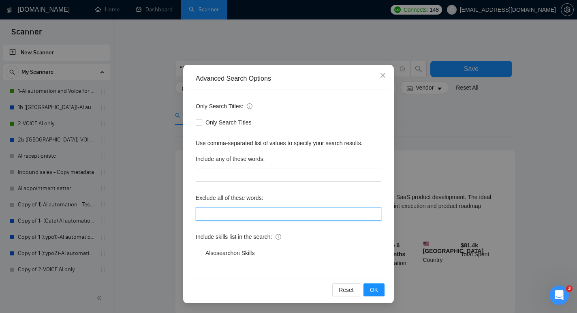
click at [237, 211] on input "text" at bounding box center [289, 213] width 186 height 13
click at [158, 177] on div "Advanced Search Options Only Search Titles: Only Search Titles Use comma-separa…" at bounding box center [288, 156] width 577 height 313
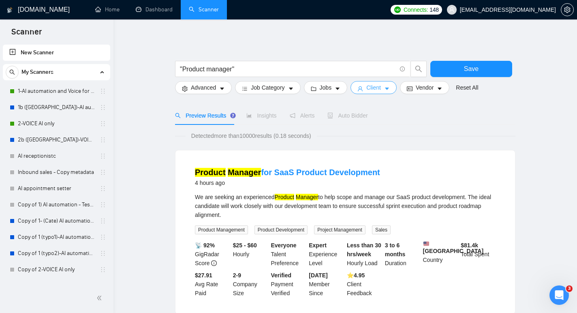
click at [376, 89] on span "Client" at bounding box center [373, 87] width 15 height 9
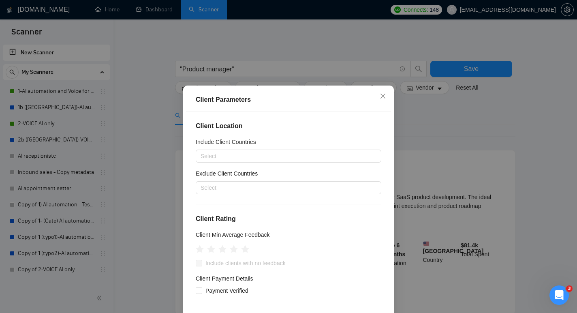
click at [276, 148] on div "Include Client Countries" at bounding box center [289, 143] width 186 height 12
click at [274, 160] on div at bounding box center [284, 156] width 173 height 10
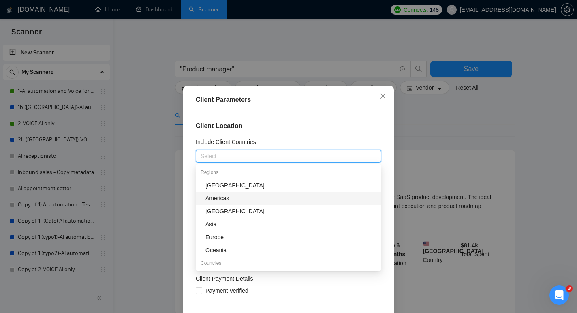
click at [258, 195] on div "Americas" at bounding box center [290, 198] width 171 height 9
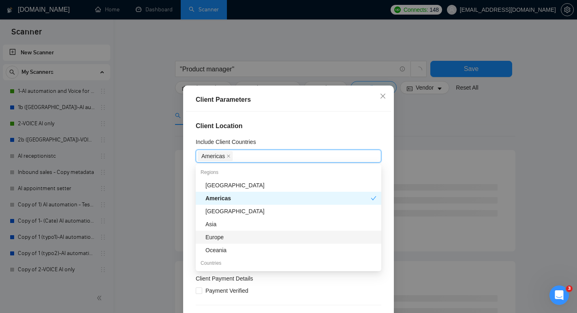
click at [254, 238] on div "Europe" at bounding box center [290, 237] width 171 height 9
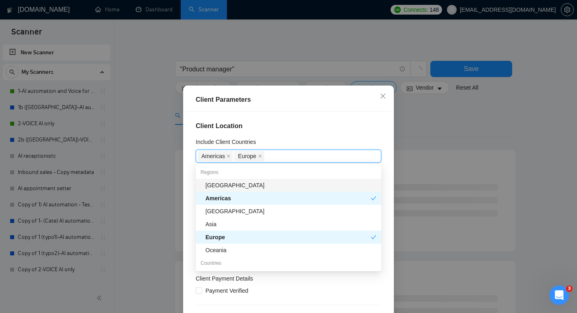
click at [426, 130] on div "Client Parameters Client Location Include Client Countries [GEOGRAPHIC_DATA], […" at bounding box center [288, 156] width 577 height 313
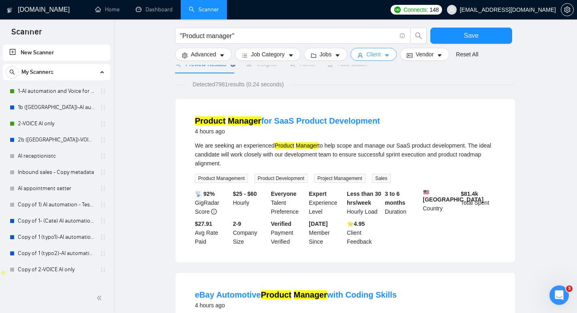
scroll to position [53, 0]
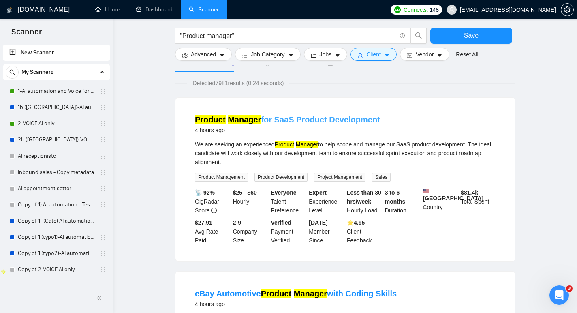
click at [298, 120] on link "Product Manager for SaaS Product Development" at bounding box center [287, 119] width 185 height 9
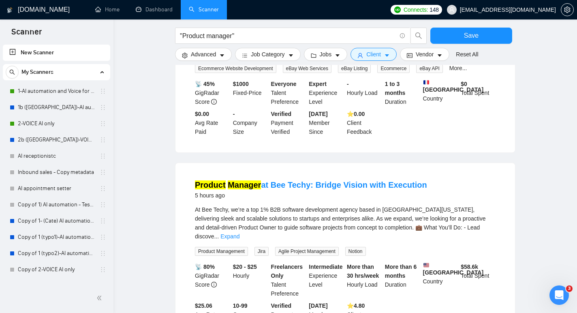
scroll to position [365, 0]
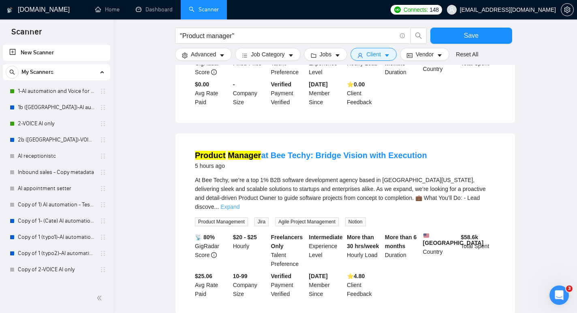
click at [239, 203] on link "Expand" at bounding box center [229, 206] width 19 height 6
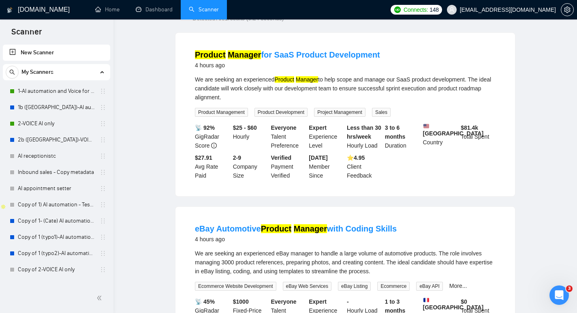
scroll to position [0, 0]
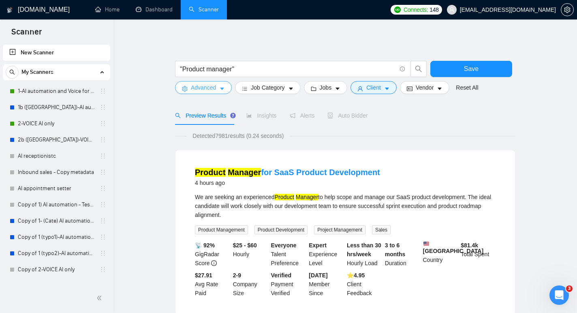
click at [214, 88] on span "Advanced" at bounding box center [203, 87] width 25 height 9
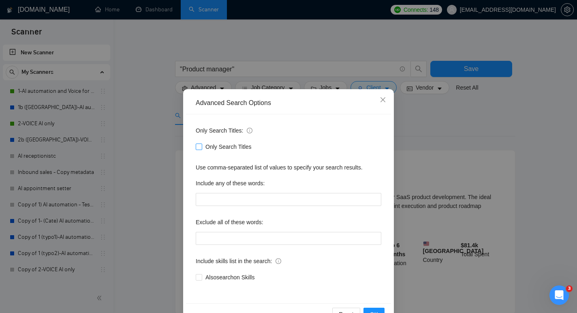
click at [201, 147] on span at bounding box center [199, 146] width 6 height 6
click at [201, 147] on input "Only Search Titles" at bounding box center [199, 146] width 6 height 6
checkbox input "true"
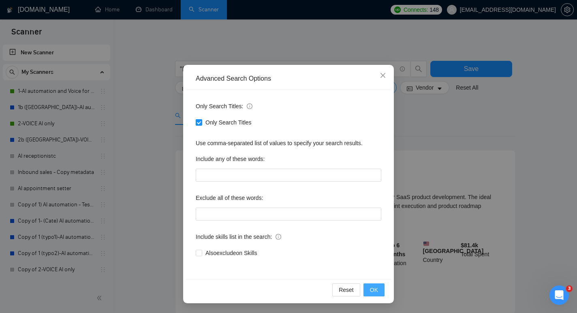
click at [370, 293] on span "OK" at bounding box center [374, 289] width 8 height 9
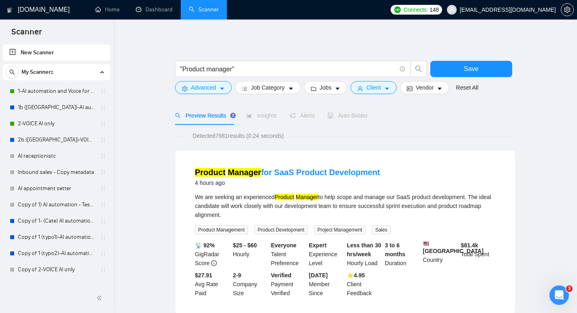
scroll to position [0, 0]
click at [254, 114] on span "Insights" at bounding box center [261, 115] width 30 height 6
click at [462, 69] on button "Save" at bounding box center [471, 69] width 82 height 16
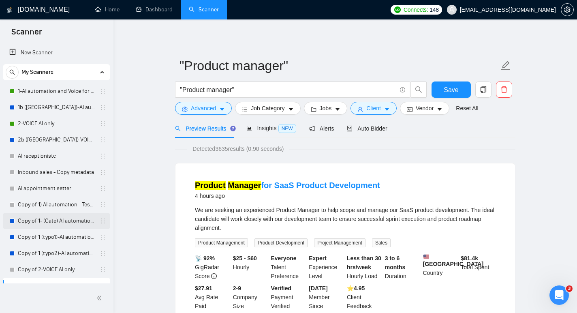
scroll to position [11, 0]
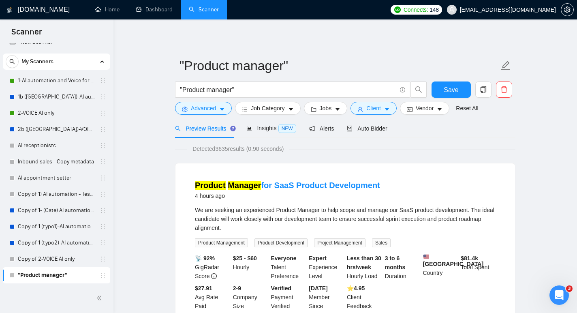
click at [263, 128] on span "Insights NEW" at bounding box center [270, 128] width 49 height 6
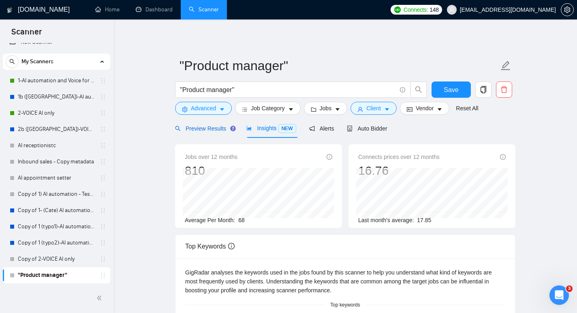
click at [214, 131] on span "Preview Results" at bounding box center [204, 128] width 58 height 6
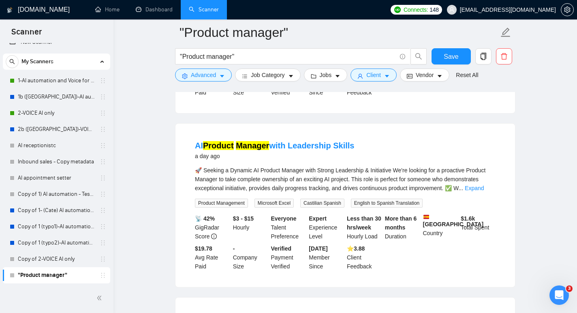
scroll to position [761, 0]
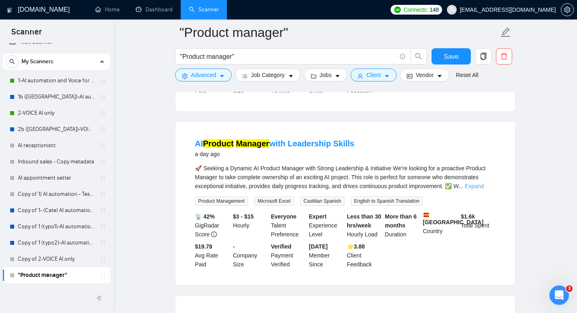
click at [484, 188] on link "Expand" at bounding box center [474, 186] width 19 height 6
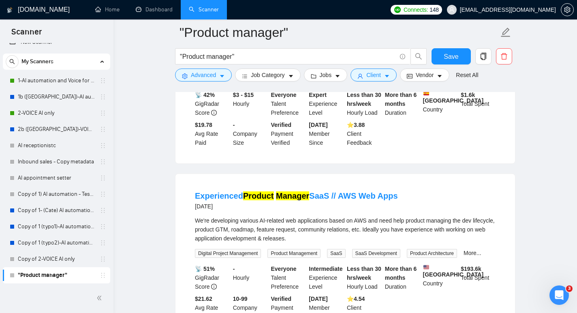
scroll to position [1039, 0]
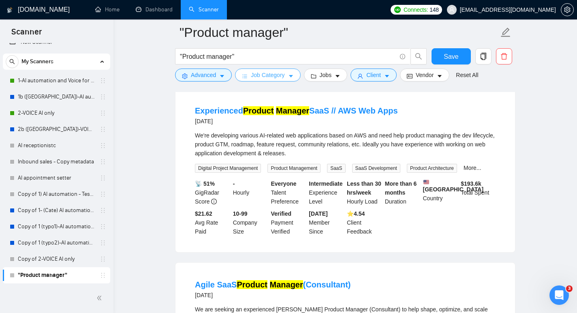
click at [284, 76] on span "Job Category" at bounding box center [268, 74] width 34 height 9
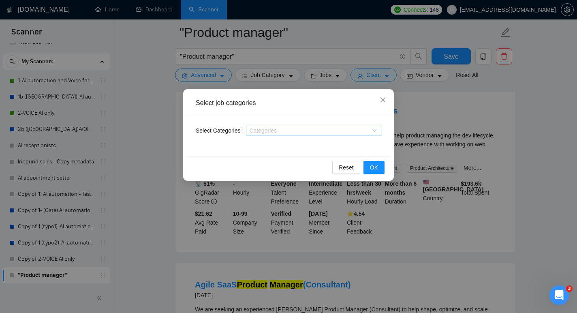
click at [280, 130] on div at bounding box center [309, 130] width 123 height 6
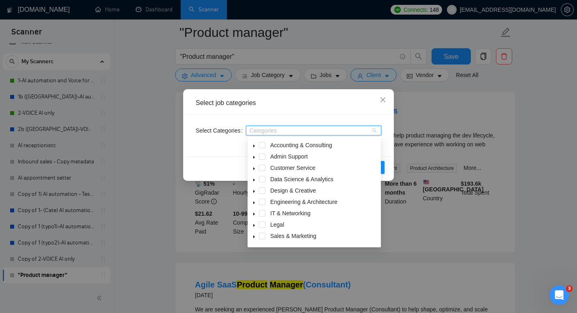
click at [301, 108] on div "Select job categories" at bounding box center [288, 103] width 205 height 22
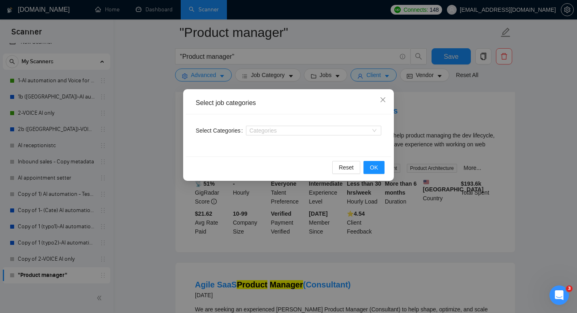
click at [333, 75] on div "Select job categories Select Categories Categories Reset OK" at bounding box center [288, 156] width 577 height 313
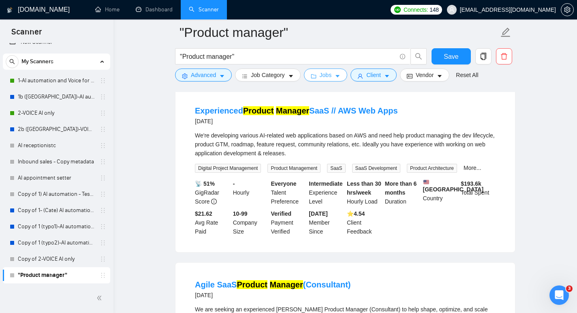
click at [334, 75] on button "Jobs" at bounding box center [326, 74] width 44 height 13
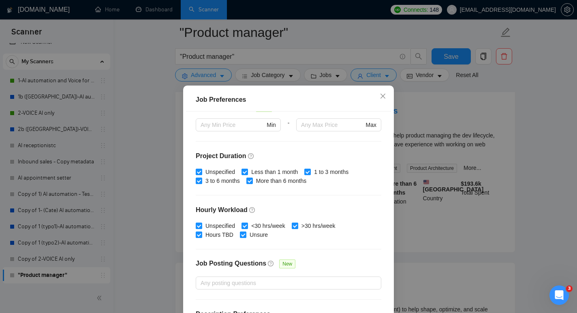
scroll to position [209, 0]
click at [253, 182] on span at bounding box center [249, 180] width 6 height 6
click at [252, 182] on input "More than 6 months" at bounding box center [249, 180] width 6 height 6
checkbox input "false"
click at [205, 181] on span "3 to 6 months" at bounding box center [222, 180] width 41 height 9
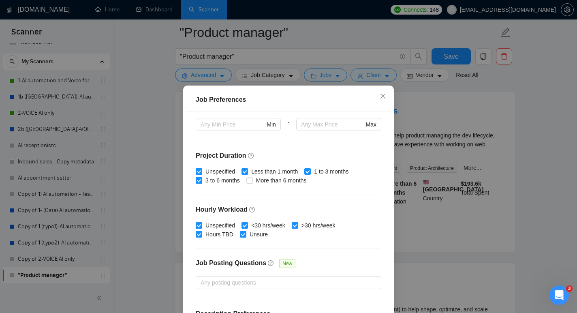
click at [201, 181] on input "3 to 6 months" at bounding box center [199, 180] width 6 height 6
checkbox input "false"
click at [201, 171] on span at bounding box center [199, 171] width 6 height 6
click at [201, 171] on input "Unspecified" at bounding box center [199, 171] width 6 height 6
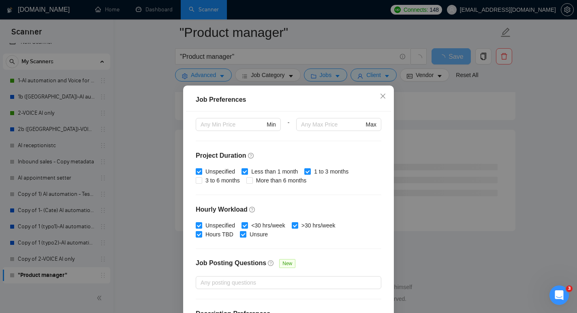
scroll to position [1039, 0]
click at [201, 172] on span at bounding box center [199, 171] width 6 height 6
click at [201, 172] on input "Unspecified" at bounding box center [199, 171] width 6 height 6
checkbox input "false"
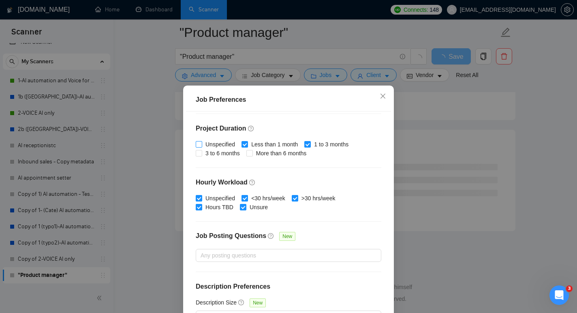
scroll to position [238, 0]
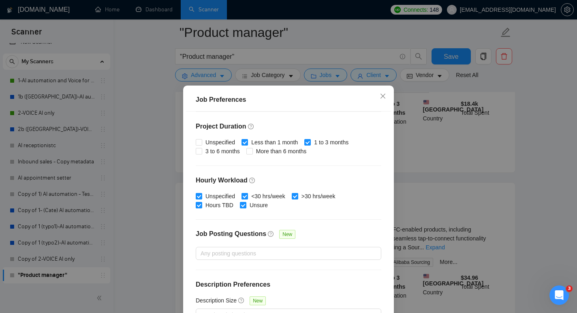
click at [247, 196] on input "<30 hrs/week" at bounding box center [244, 196] width 6 height 6
checkbox input "false"
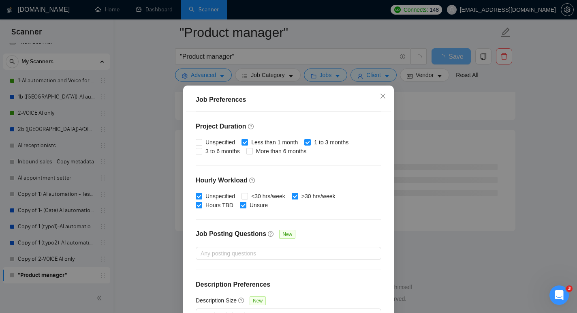
click at [297, 196] on input ">30 hrs/week" at bounding box center [295, 196] width 6 height 6
checkbox input "false"
click at [247, 193] on input "<30 hrs/week" at bounding box center [244, 196] width 6 height 6
checkbox input "true"
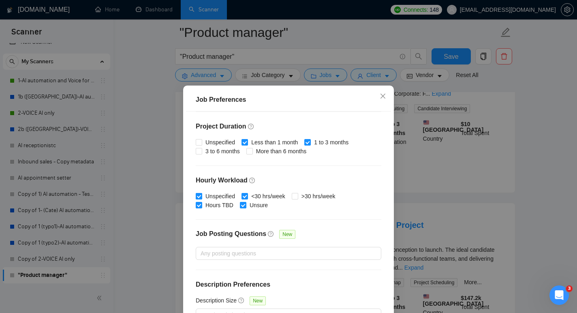
click at [201, 196] on input "Unspecified" at bounding box center [199, 196] width 6 height 6
checkbox input "false"
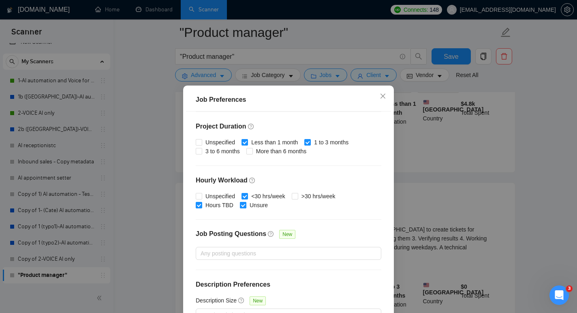
click at [244, 204] on input "Unsure" at bounding box center [243, 205] width 6 height 6
checkbox input "false"
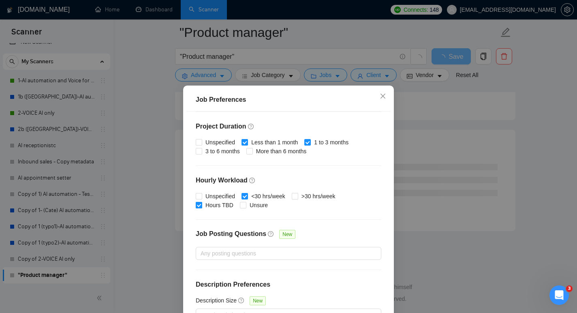
click at [199, 207] on input "Hours TBD" at bounding box center [199, 205] width 6 height 6
checkbox input "true"
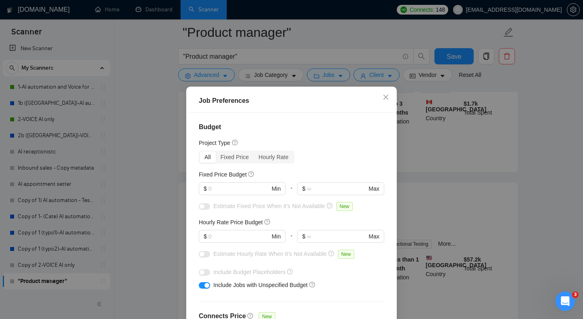
scroll to position [233, 0]
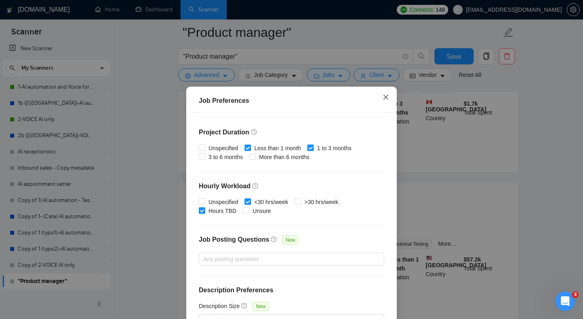
click at [388, 98] on icon "close" at bounding box center [386, 97] width 6 height 6
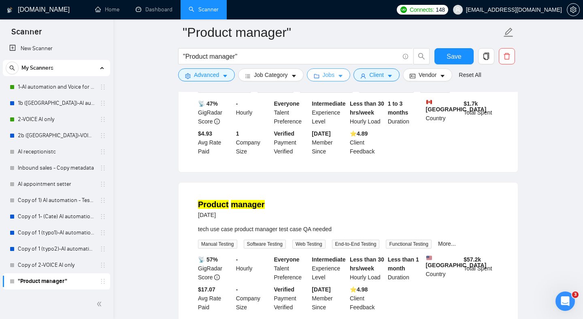
click at [339, 78] on button "Jobs" at bounding box center [329, 74] width 44 height 13
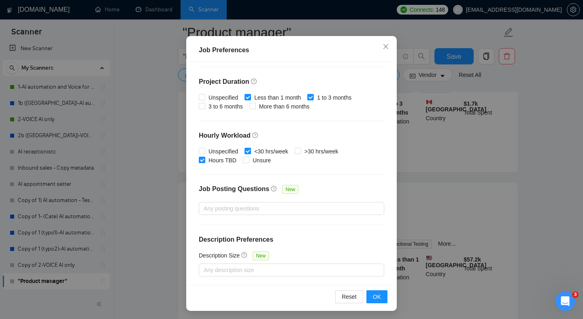
scroll to position [52, 0]
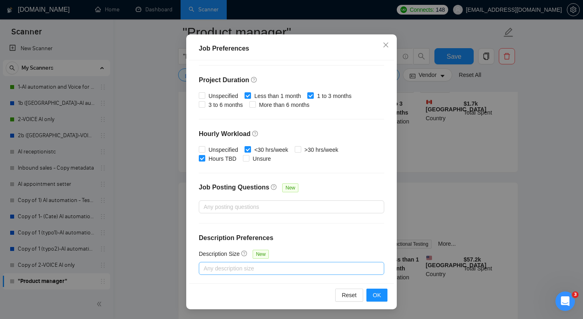
click at [323, 262] on div "Any description size" at bounding box center [292, 268] width 186 height 13
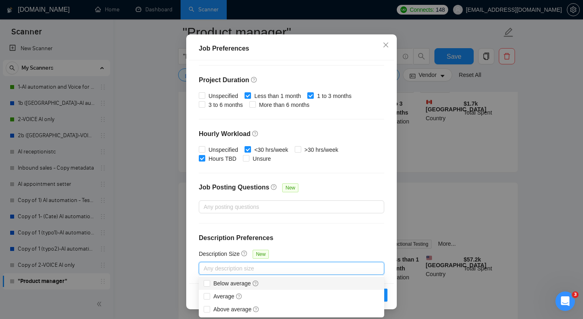
click at [286, 243] on div "Budget Project Type All Fixed Price Hourly Rate Fixed Price Budget $ Min - $ Ma…" at bounding box center [291, 172] width 205 height 224
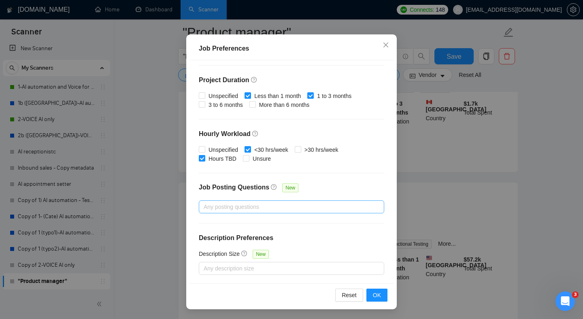
click at [292, 205] on div at bounding box center [287, 207] width 173 height 10
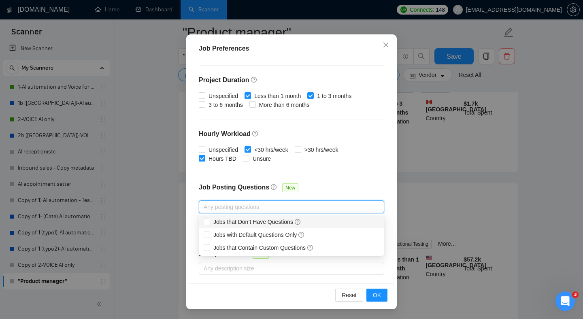
click at [341, 181] on div "Budget Project Type All Fixed Price Hourly Rate Fixed Price Budget $ Min - $ Ma…" at bounding box center [291, 172] width 205 height 224
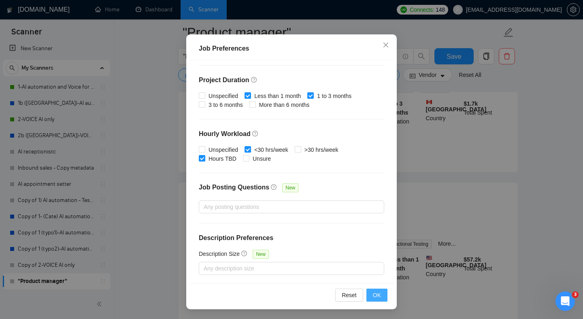
click at [376, 298] on span "OK" at bounding box center [377, 295] width 8 height 9
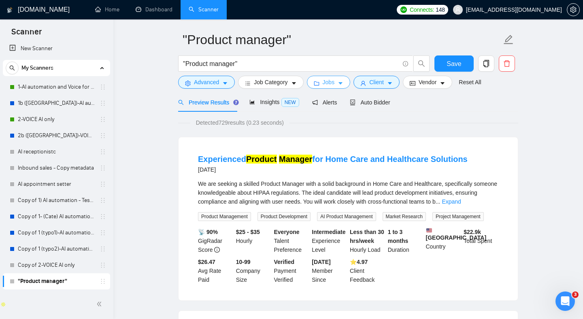
scroll to position [29, 0]
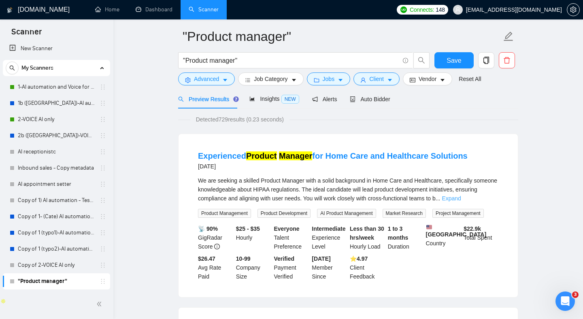
click at [461, 199] on link "Expand" at bounding box center [451, 198] width 19 height 6
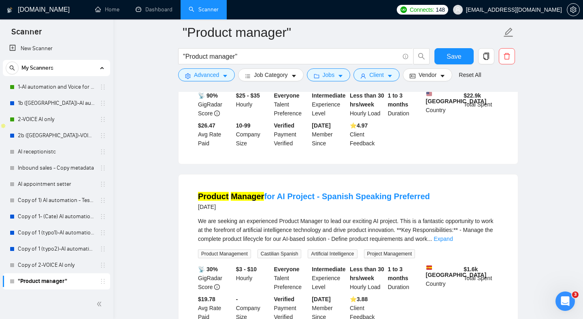
scroll to position [255, 0]
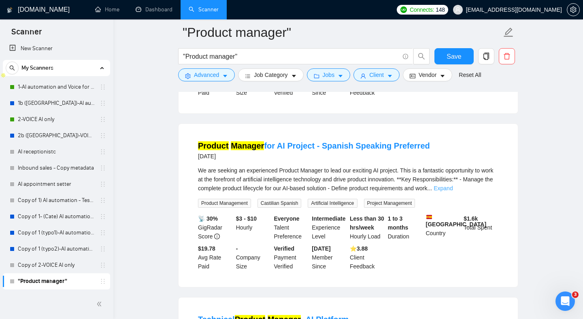
click at [453, 192] on link "Expand" at bounding box center [443, 188] width 19 height 6
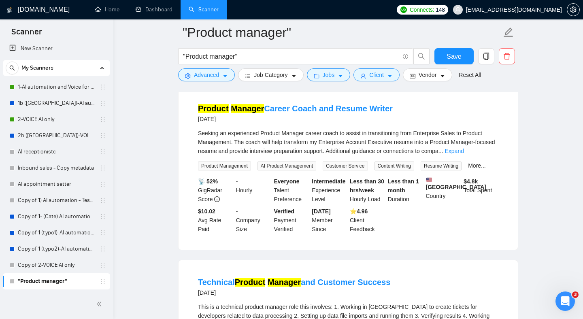
scroll to position [739, 0]
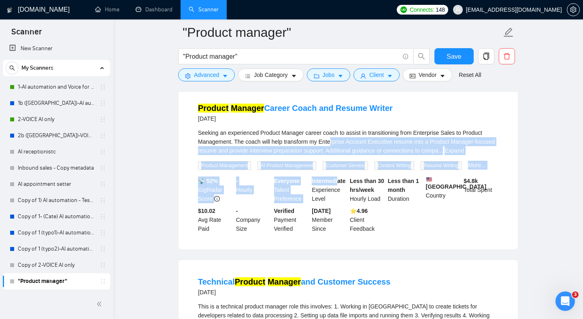
drag, startPoint x: 335, startPoint y: 163, endPoint x: 339, endPoint y: 209, distance: 46.0
click at [339, 207] on li "Product Manager Career Coach and Resume Writer [DATE] Seeking an experienced Pr…" at bounding box center [348, 168] width 320 height 144
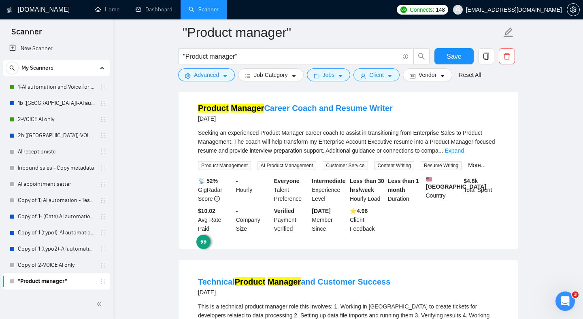
click at [322, 154] on span "Seeking an experienced Product Manager career coach to assist in transitioning …" at bounding box center [346, 142] width 297 height 24
click at [238, 154] on span "Seeking an experienced Product Manager career coach to assist in transitioning …" at bounding box center [346, 142] width 297 height 24
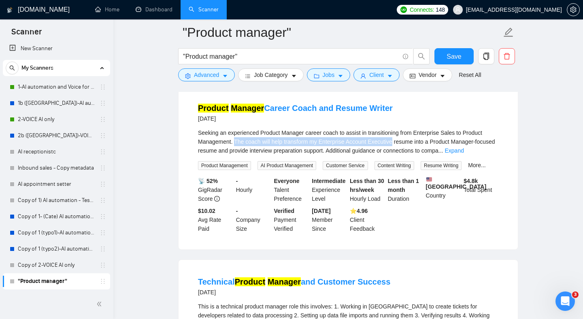
drag, startPoint x: 238, startPoint y: 165, endPoint x: 387, endPoint y: 161, distance: 149.1
click at [387, 154] on span "Seeking an experienced Product Manager career coach to assist in transitioning …" at bounding box center [346, 142] width 297 height 24
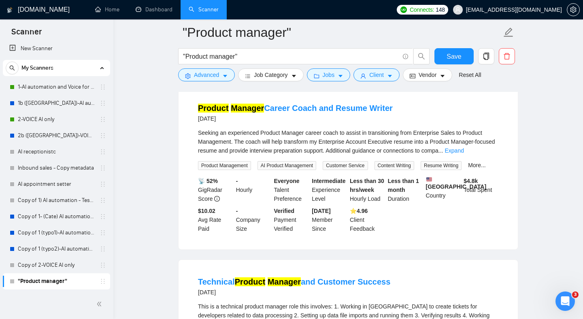
click at [382, 154] on span "Seeking an experienced Product Manager career coach to assist in transitioning …" at bounding box center [346, 142] width 297 height 24
click at [464, 154] on link "Expand" at bounding box center [454, 150] width 19 height 6
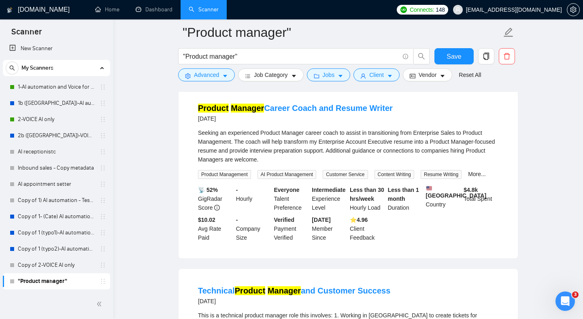
click at [238, 164] on div "Seeking an experienced Product Manager career coach to assist in transitioning …" at bounding box center [348, 146] width 301 height 36
drag, startPoint x: 238, startPoint y: 167, endPoint x: 320, endPoint y: 161, distance: 82.1
click at [320, 161] on div "Seeking an experienced Product Manager career coach to assist in transitioning …" at bounding box center [348, 146] width 301 height 36
click at [328, 159] on div "Seeking an experienced Product Manager career coach to assist in transitioning …" at bounding box center [348, 146] width 301 height 36
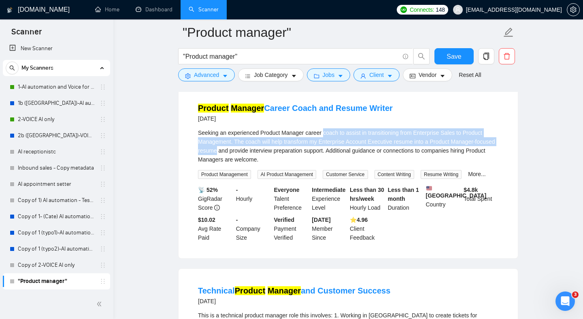
drag, startPoint x: 328, startPoint y: 159, endPoint x: 228, endPoint y: 175, distance: 101.7
click at [229, 164] on div "Seeking an experienced Product Manager career coach to assist in transitioning …" at bounding box center [348, 146] width 301 height 36
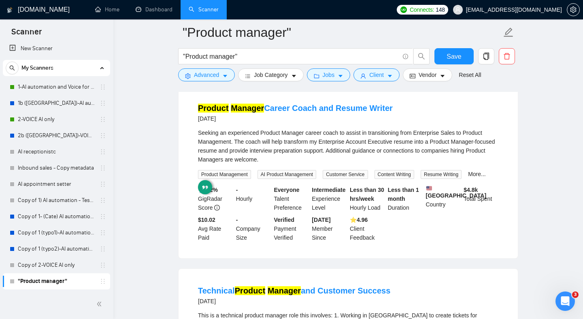
click at [228, 164] on div "Seeking an experienced Product Manager career coach to assist in transitioning …" at bounding box center [348, 146] width 301 height 36
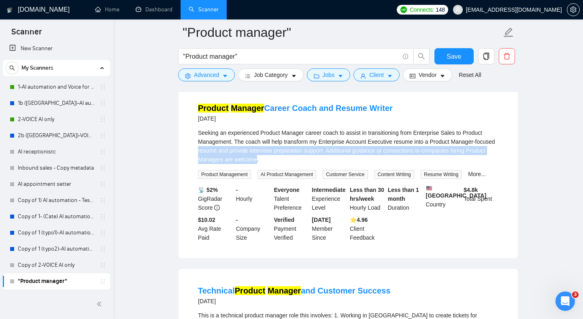
drag, startPoint x: 228, startPoint y: 175, endPoint x: 292, endPoint y: 183, distance: 64.2
click at [292, 164] on div "Seeking an experienced Product Manager career coach to assist in transitioning …" at bounding box center [348, 146] width 301 height 36
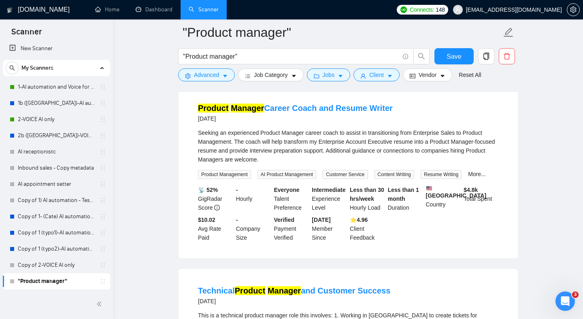
click at [361, 164] on div "Seeking an experienced Product Manager career coach to assist in transitioning …" at bounding box center [348, 146] width 301 height 36
drag, startPoint x: 361, startPoint y: 173, endPoint x: 361, endPoint y: 179, distance: 5.7
click at [361, 164] on div "Seeking an experienced Product Manager career coach to assist in transitioning …" at bounding box center [348, 146] width 301 height 36
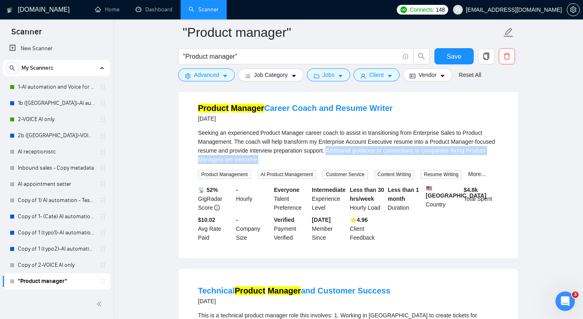
click at [361, 164] on div "Seeking an experienced Product Manager career coach to assist in transitioning …" at bounding box center [348, 146] width 301 height 36
drag, startPoint x: 361, startPoint y: 180, endPoint x: 305, endPoint y: 139, distance: 69.4
click at [305, 139] on li "Product Manager Career Coach and Resume Writer [DATE] Seeking an experienced Pr…" at bounding box center [348, 172] width 320 height 153
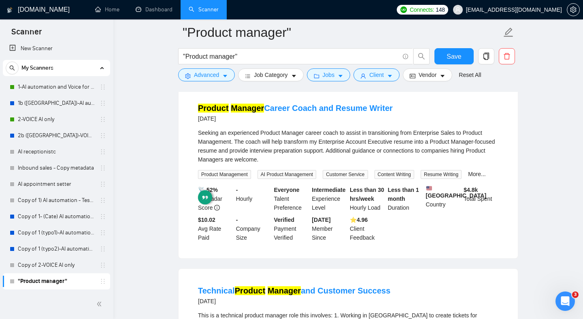
click at [287, 161] on div "Seeking an experienced Product Manager career coach to assist in transitioning …" at bounding box center [348, 146] width 301 height 36
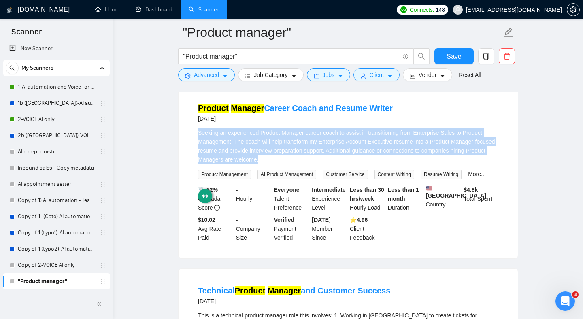
click at [287, 161] on div "Seeking an experienced Product Manager career coach to assist in transitioning …" at bounding box center [348, 146] width 301 height 36
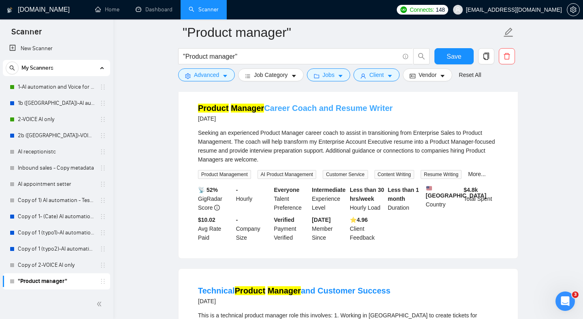
click at [287, 113] on link "Product Manager Career Coach and Resume Writer" at bounding box center [295, 108] width 195 height 9
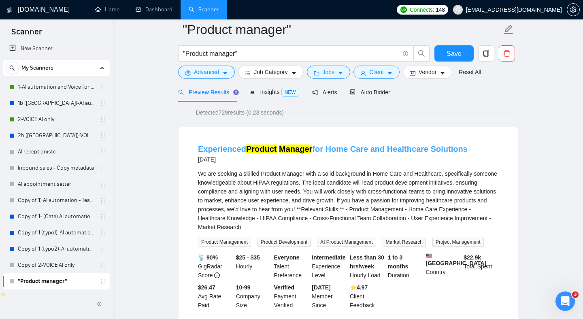
scroll to position [0, 0]
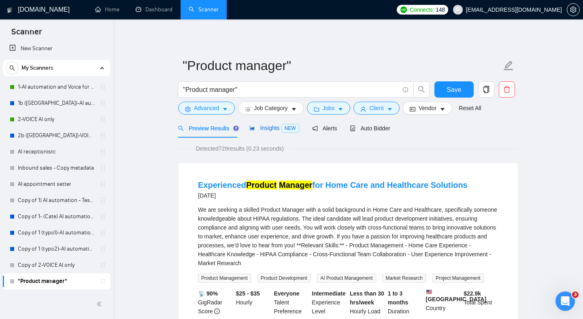
click at [273, 130] on span "Insights NEW" at bounding box center [274, 128] width 49 height 6
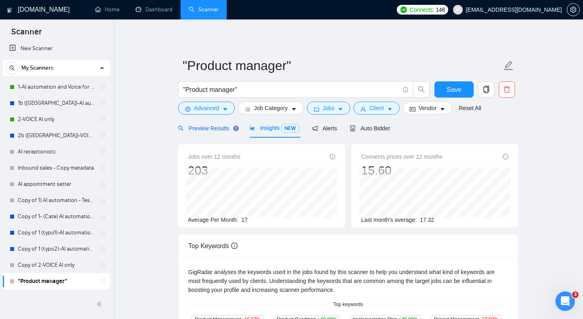
drag, startPoint x: 208, startPoint y: 130, endPoint x: 199, endPoint y: 133, distance: 9.9
click at [208, 130] on span "Preview Results" at bounding box center [207, 128] width 58 height 6
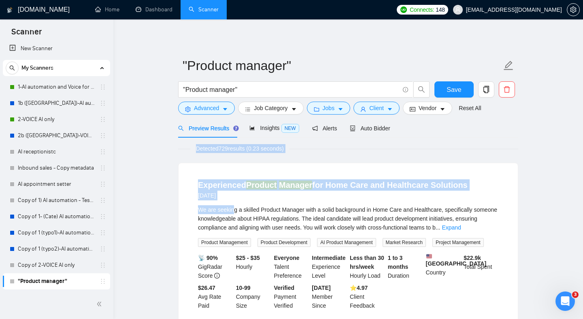
drag, startPoint x: 147, startPoint y: 140, endPoint x: 279, endPoint y: 270, distance: 185.4
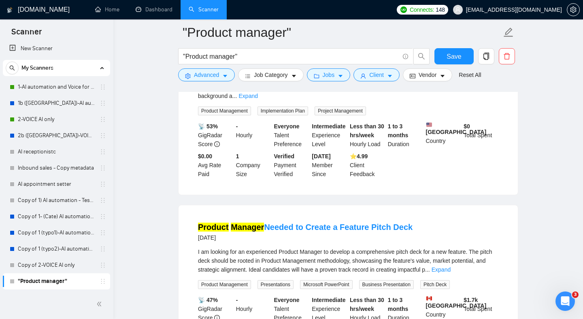
scroll to position [926, 0]
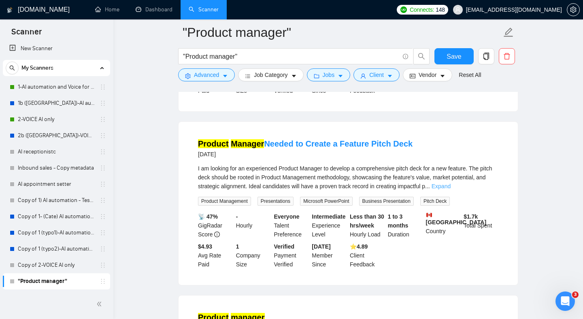
click at [451, 190] on link "Expand" at bounding box center [441, 186] width 19 height 6
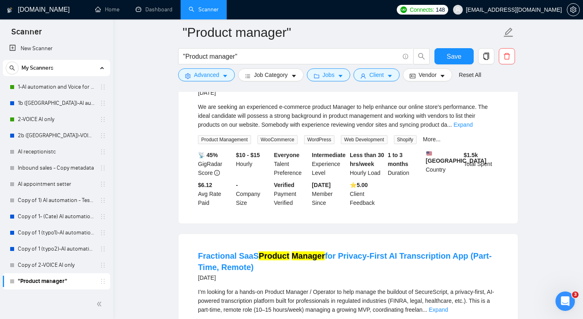
scroll to position [1512, 0]
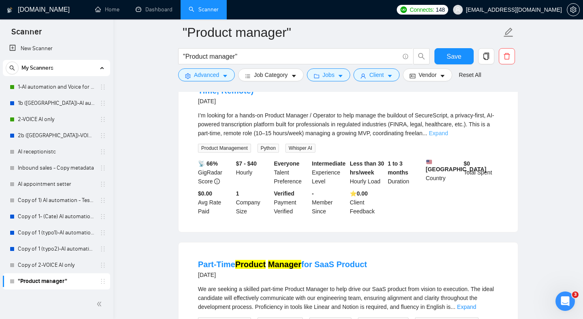
click at [448, 137] on link "Expand" at bounding box center [438, 133] width 19 height 6
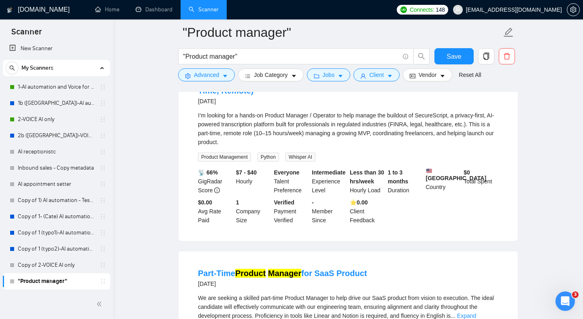
click at [337, 147] on div "I’m looking for a hands-on Product Manager / Operator to help manage the buildo…" at bounding box center [348, 129] width 301 height 36
drag, startPoint x: 337, startPoint y: 174, endPoint x: 349, endPoint y: 180, distance: 13.2
click at [349, 147] on div "I’m looking for a hands-on Product Manager / Operator to help manage the buildo…" at bounding box center [348, 129] width 301 height 36
click at [345, 147] on div "I’m looking for a hands-on Product Manager / Operator to help manage the buildo…" at bounding box center [348, 129] width 301 height 36
drag, startPoint x: 345, startPoint y: 178, endPoint x: 368, endPoint y: 197, distance: 29.9
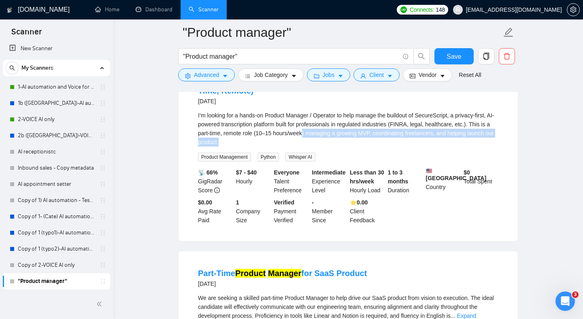
click at [368, 162] on div "I’m looking for a hands-on Product Manager / Operator to help manage the buildo…" at bounding box center [348, 136] width 301 height 51
click at [377, 147] on div "I’m looking for a hands-on Product Manager / Operator to help manage the buildo…" at bounding box center [348, 129] width 301 height 36
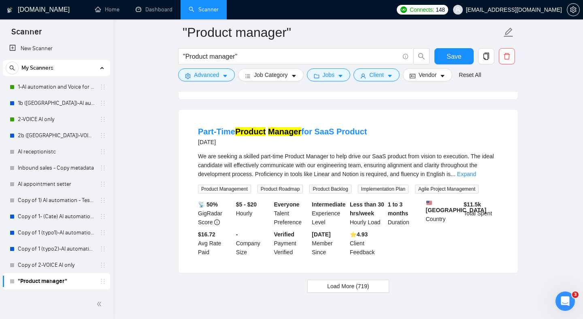
scroll to position [1660, 0]
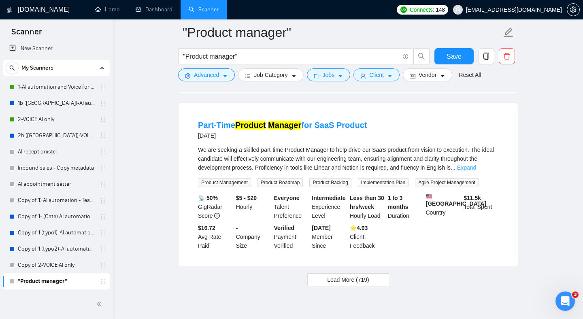
click at [476, 171] on link "Expand" at bounding box center [466, 167] width 19 height 6
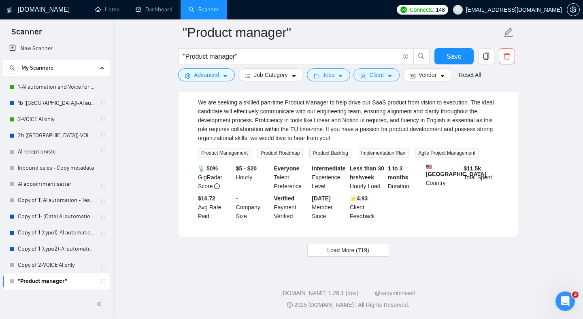
scroll to position [1763, 0]
click at [359, 253] on span "Load More (719)" at bounding box center [348, 250] width 42 height 9
click at [255, 59] on input ""Product manager"" at bounding box center [291, 56] width 216 height 10
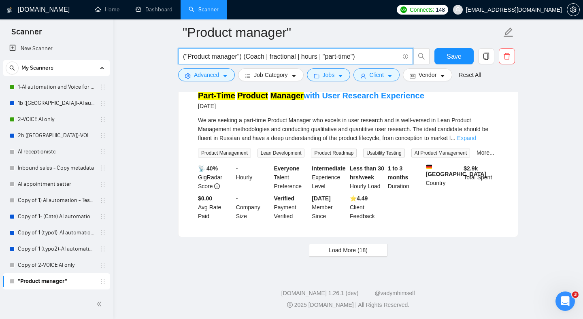
type input "("Product manager") (Coach | fractional | hours | "part-time")"
click at [476, 141] on link "Expand" at bounding box center [466, 138] width 19 height 6
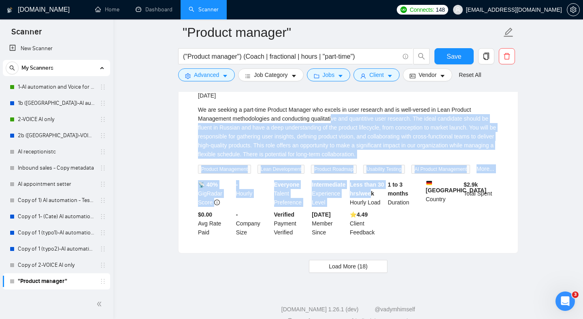
drag, startPoint x: 337, startPoint y: 147, endPoint x: 389, endPoint y: 237, distance: 104.6
click at [389, 237] on li "Part-Time Product Manager with User Research Experience [DATE] We are seeking a…" at bounding box center [348, 158] width 320 height 171
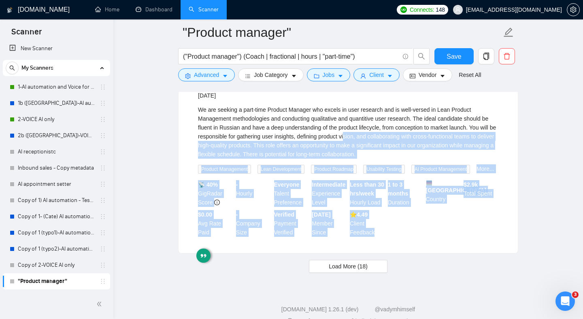
drag, startPoint x: 408, startPoint y: 274, endPoint x: 379, endPoint y: 155, distance: 122.6
click at [381, 156] on li "Part-Time Product Manager with User Research Experience [DATE] We are seeking a…" at bounding box center [348, 158] width 320 height 171
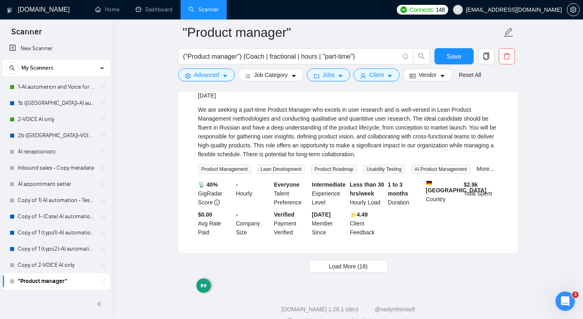
click at [374, 157] on div "We are seeking a part-time Product Manager who excels in user research and is w…" at bounding box center [348, 131] width 301 height 53
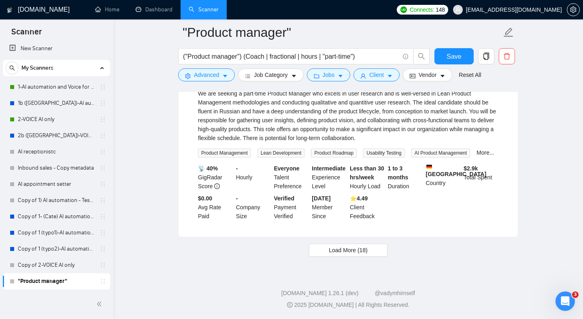
scroll to position [1817, 0]
click at [361, 254] on span "Load More (18)" at bounding box center [348, 250] width 39 height 9
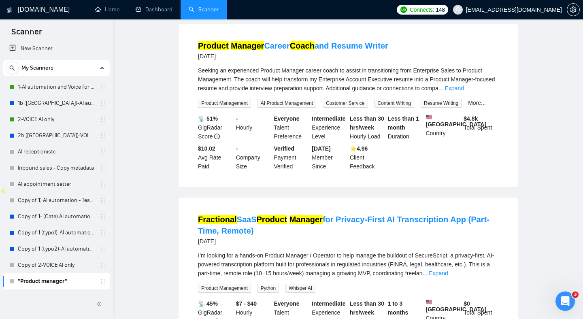
scroll to position [0, 0]
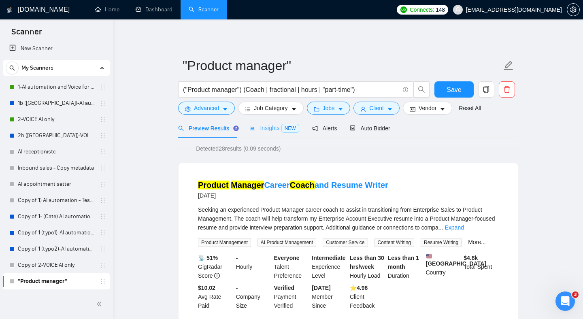
click at [286, 133] on div "Insights NEW" at bounding box center [274, 128] width 49 height 19
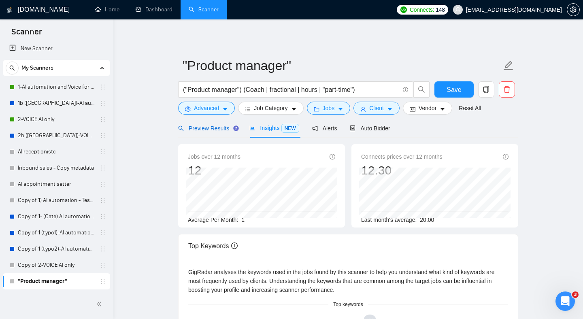
click at [214, 127] on span "Preview Results" at bounding box center [207, 128] width 58 height 6
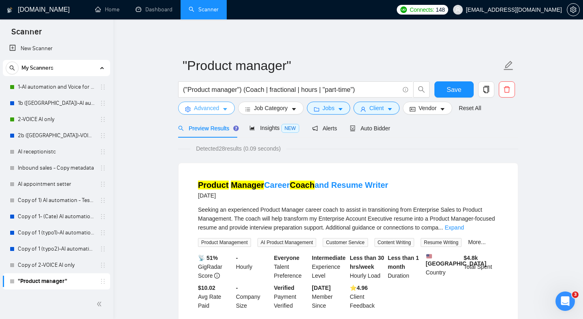
click at [215, 108] on span "Advanced" at bounding box center [206, 108] width 25 height 9
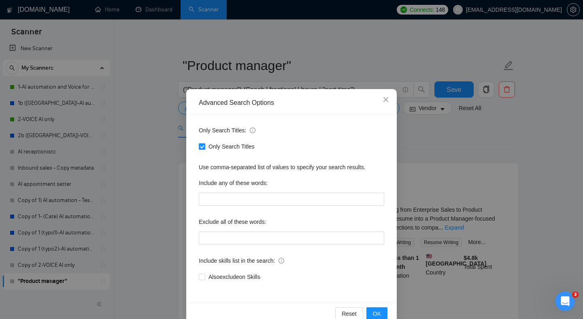
click at [204, 148] on input "Only Search Titles" at bounding box center [202, 146] width 6 height 6
checkbox input "false"
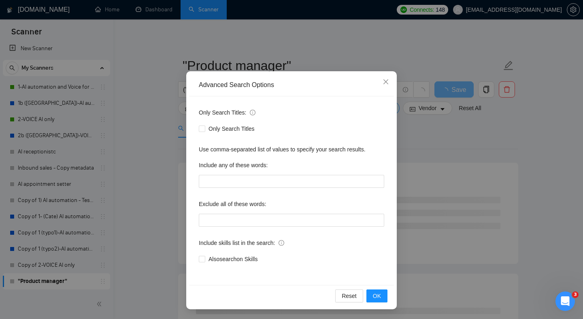
click at [163, 138] on div "Advanced Search Options Only Search Titles: Only Search Titles Use comma-separa…" at bounding box center [291, 159] width 583 height 319
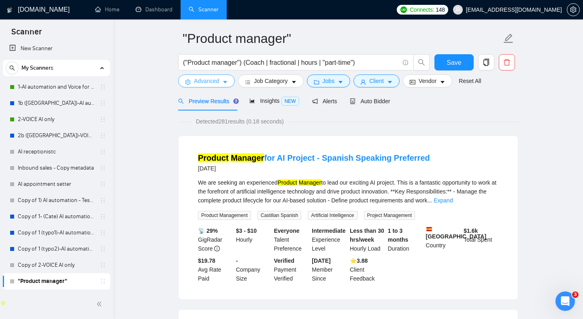
scroll to position [0, 0]
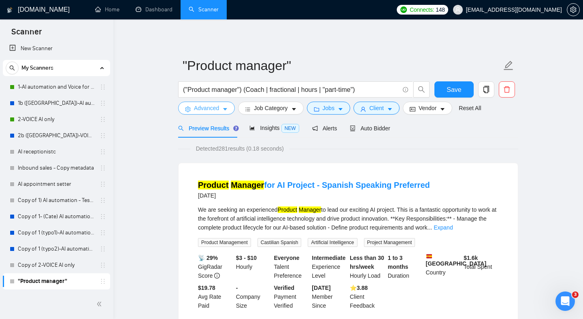
click at [207, 111] on span "Advanced" at bounding box center [206, 108] width 25 height 9
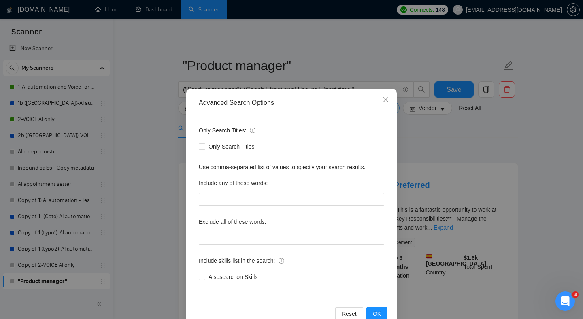
click at [167, 143] on div "Advanced Search Options Only Search Titles: Only Search Titles Use comma-separa…" at bounding box center [291, 159] width 583 height 319
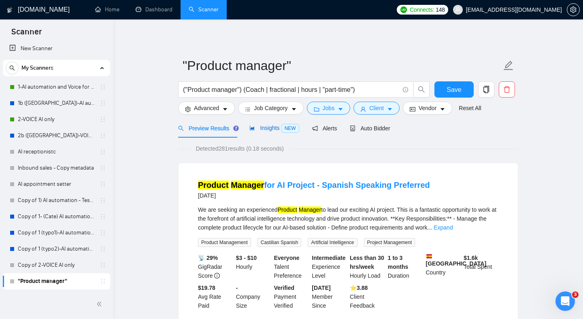
click at [270, 125] on span "Insights NEW" at bounding box center [274, 128] width 49 height 6
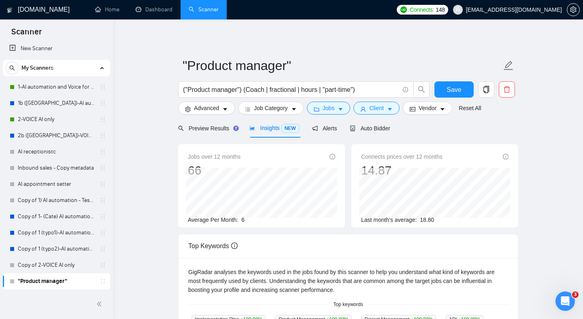
click at [163, 149] on main ""Product manager" ("Product manager") (Coach | fractional | hours | "[DEMOGRAPH…" at bounding box center [348, 310] width 444 height 556
click at [466, 94] on button "Save" at bounding box center [454, 89] width 39 height 16
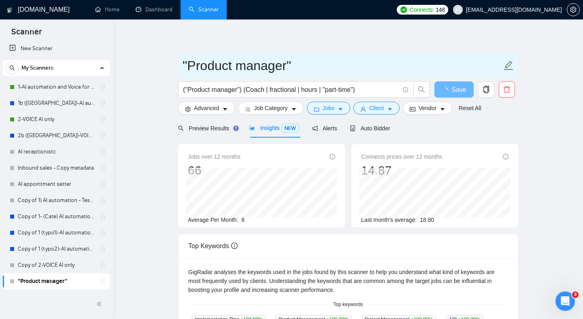
drag, startPoint x: 435, startPoint y: 62, endPoint x: 528, endPoint y: 258, distance: 216.5
click at [527, 252] on main ""Product manager" ("Product manager") (Coach | fractional | hours | "[DEMOGRAPH…" at bounding box center [348, 310] width 444 height 556
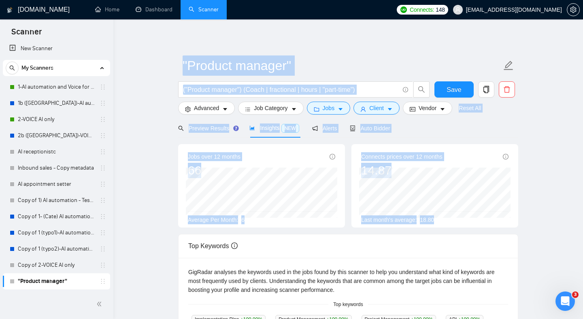
drag, startPoint x: 538, startPoint y: 237, endPoint x: 440, endPoint y: 29, distance: 229.8
click at [440, 29] on div "[DOMAIN_NAME] Home Dashboard Scanner Connects: 148 [EMAIL_ADDRESS][DOMAIN_NAME]…" at bounding box center [348, 325] width 470 height 651
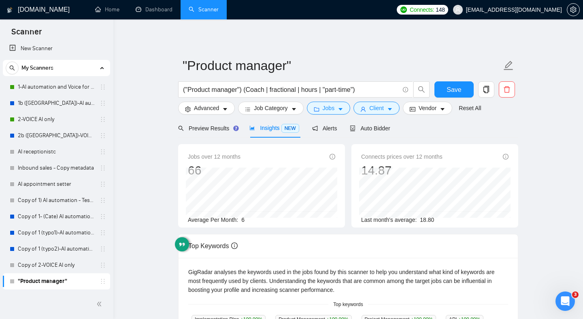
click at [427, 36] on div ""Product manager" ("Product manager") (Coach | fractional | hours | "[DEMOGRAPH…" at bounding box center [348, 310] width 340 height 556
